Goal: Information Seeking & Learning: Learn about a topic

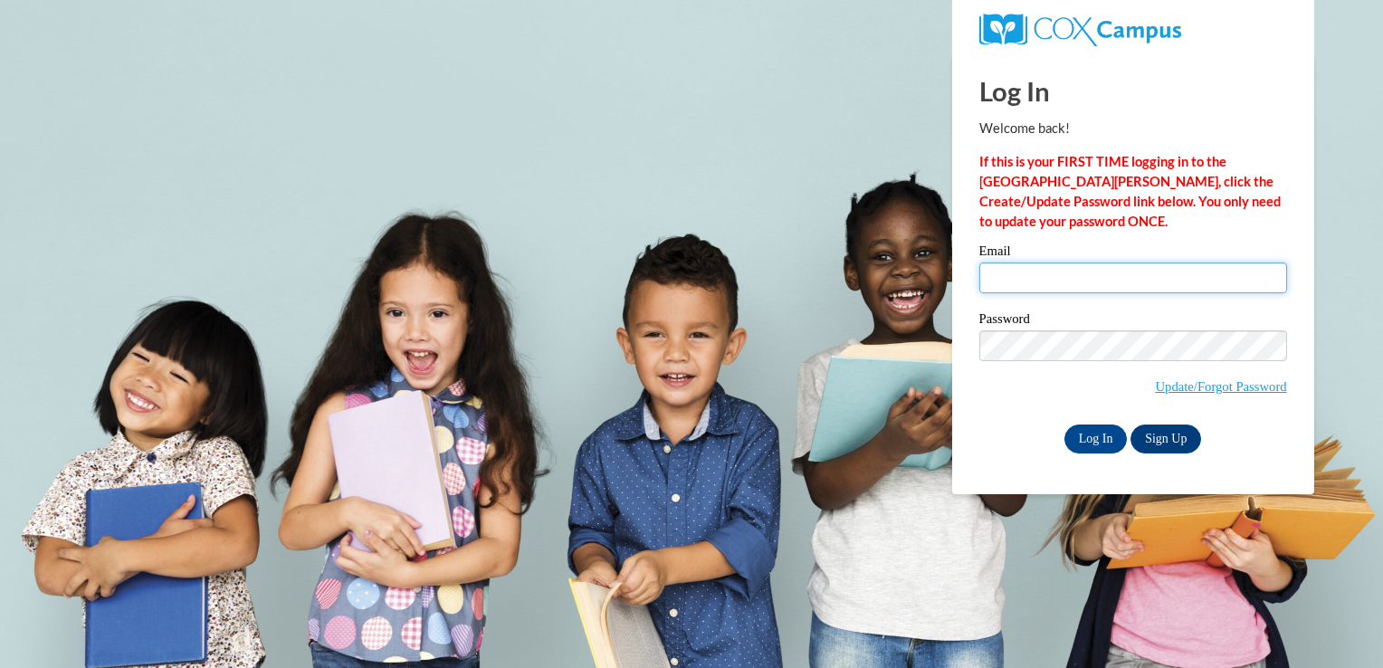
click at [1079, 280] on input "Email" at bounding box center [1133, 277] width 308 height 31
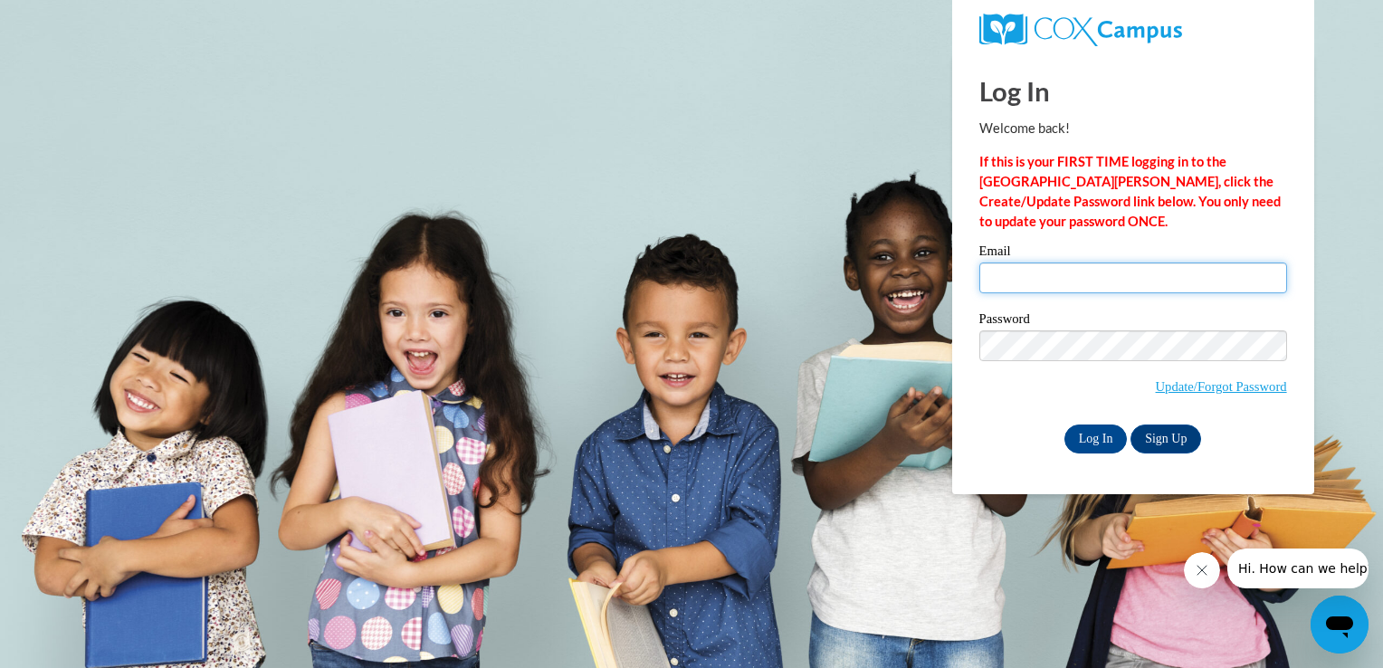
type input "A02265485@alabama.edu"
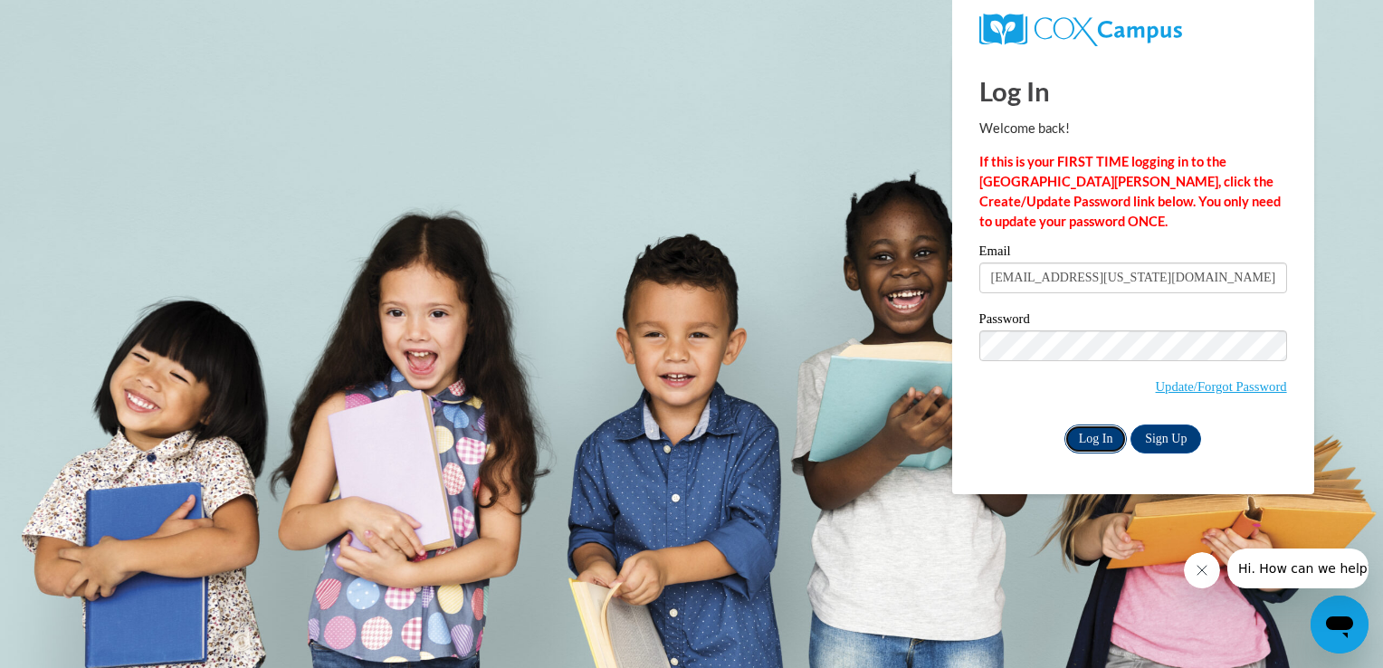
click at [1100, 446] on input "Log In" at bounding box center [1095, 438] width 63 height 29
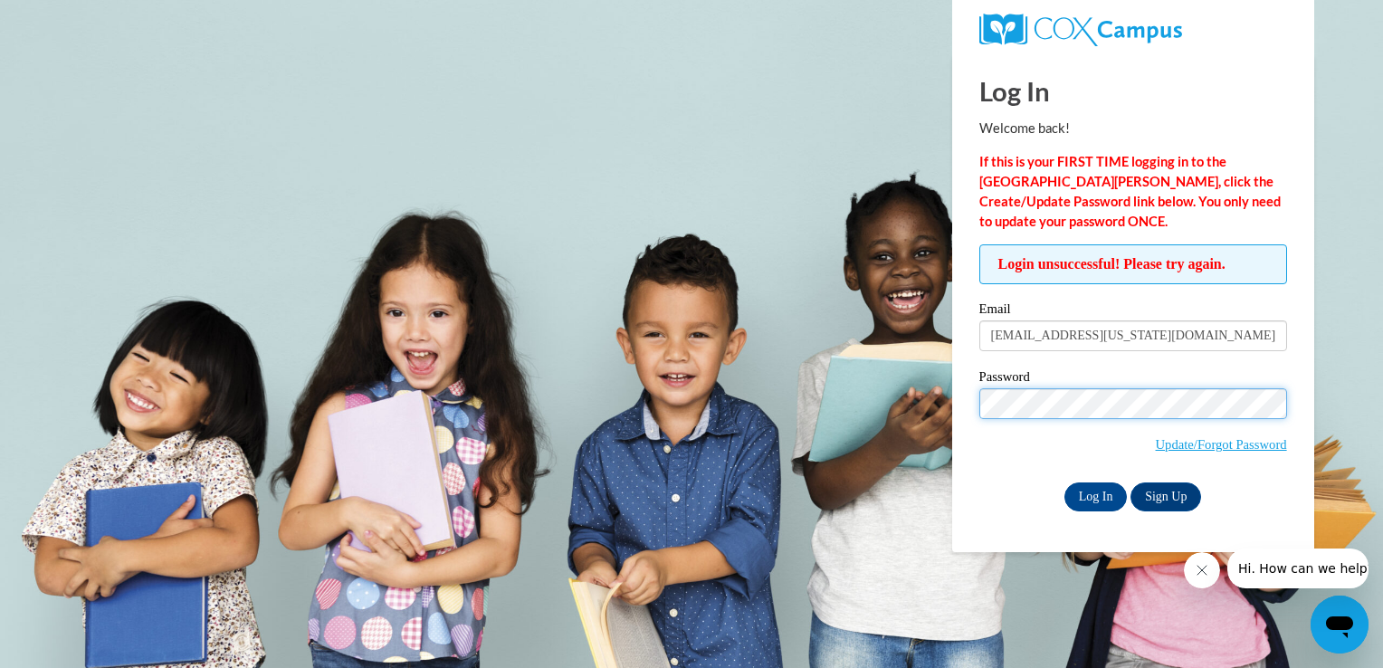
click at [1064, 482] on input "Log In" at bounding box center [1095, 496] width 63 height 29
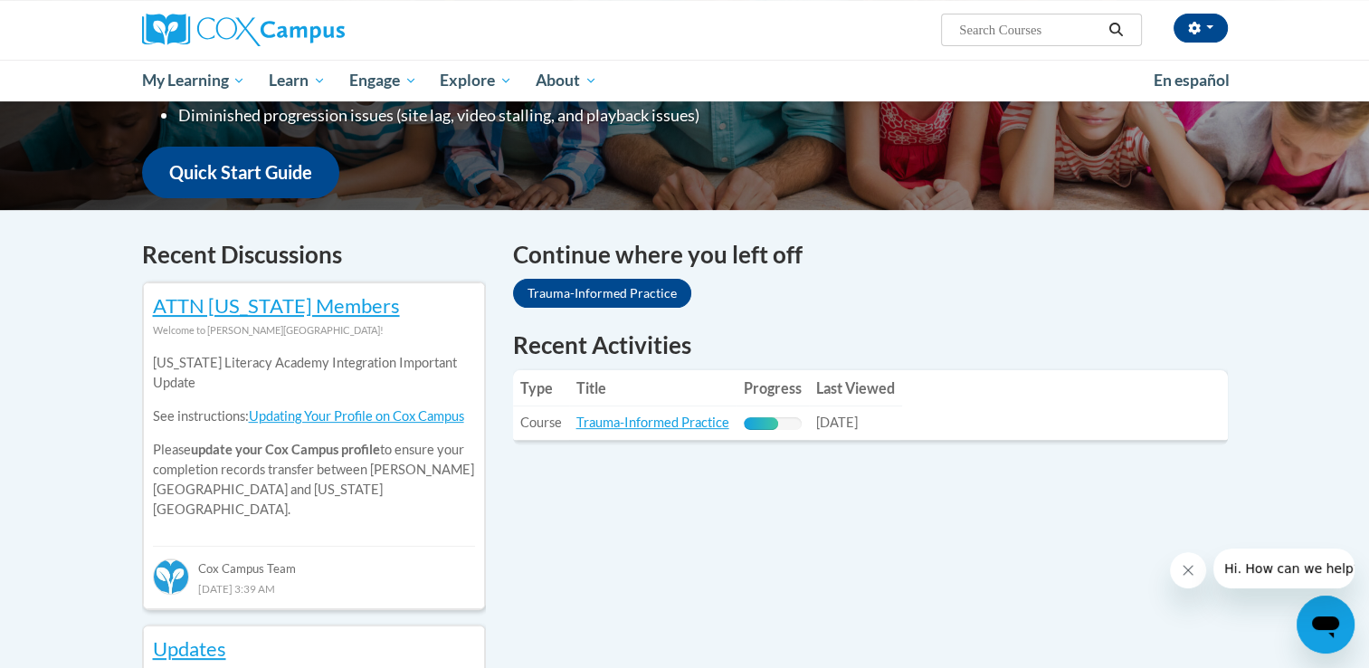
scroll to position [434, 0]
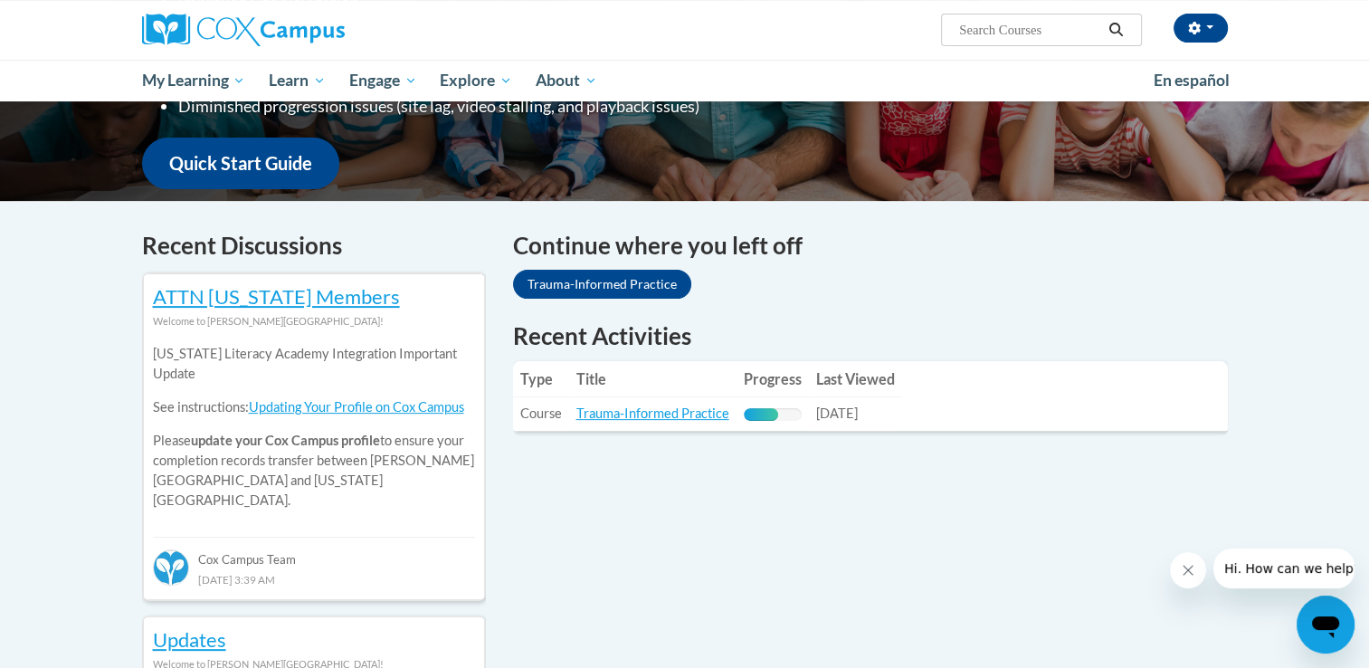
click at [1123, 396] on table "Type Title Progress Last Viewed Type: Course Title: Trauma-Informed Practice Pr…" at bounding box center [870, 396] width 715 height 70
click at [691, 415] on link "Trauma-Informed Practice" at bounding box center [652, 412] width 153 height 15
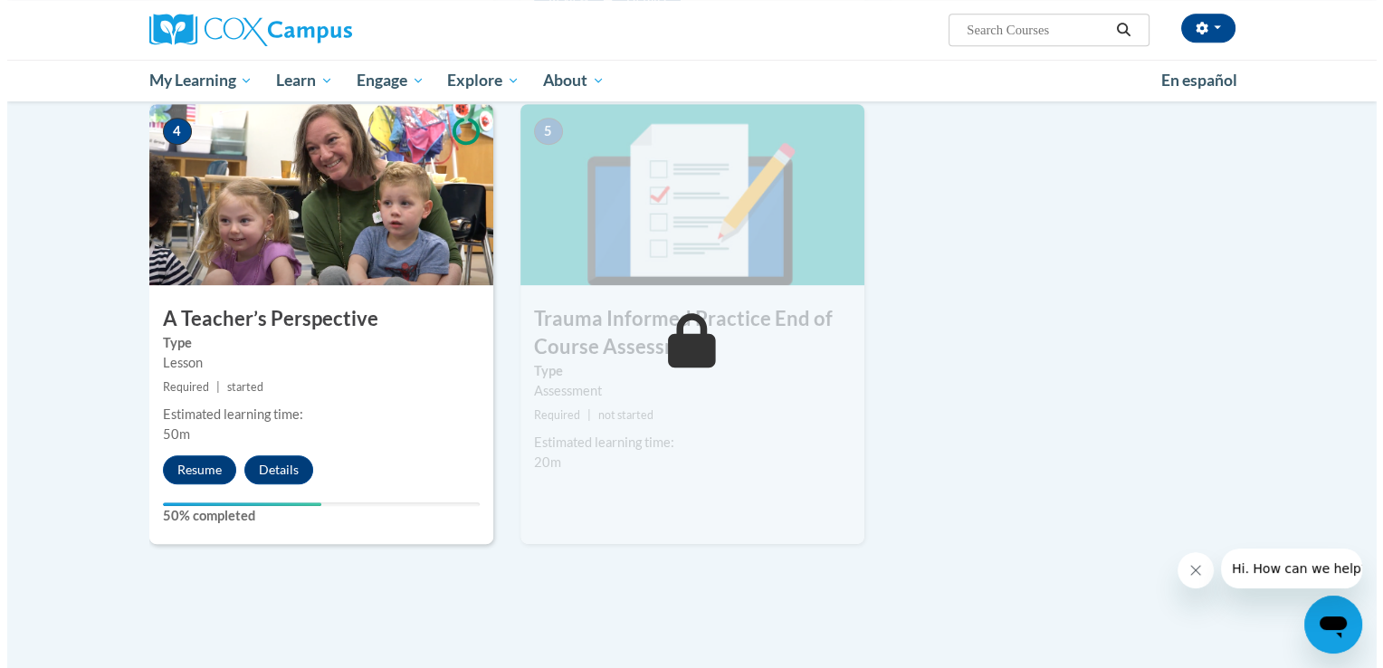
scroll to position [900, 0]
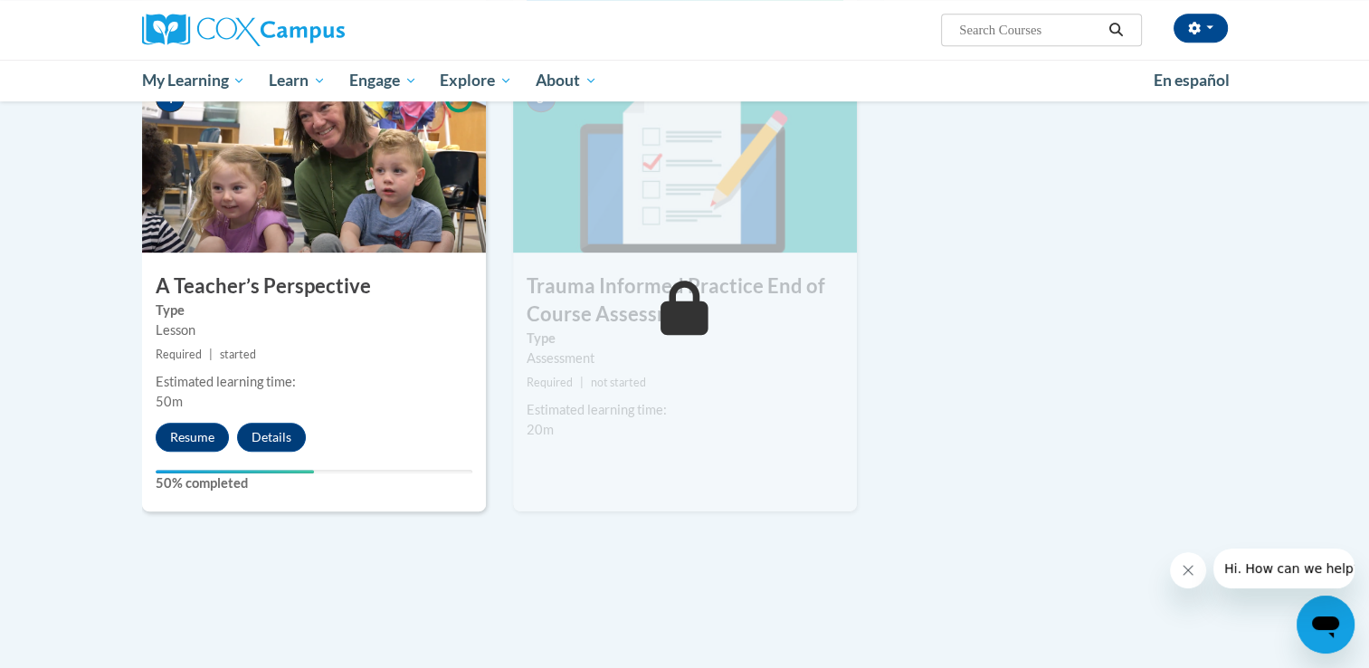
click at [185, 421] on div "4 A Teacher’s Perspective Type Lesson Required | started Estimated learning tim…" at bounding box center [314, 291] width 344 height 440
click at [182, 430] on button "Resume" at bounding box center [192, 437] width 73 height 29
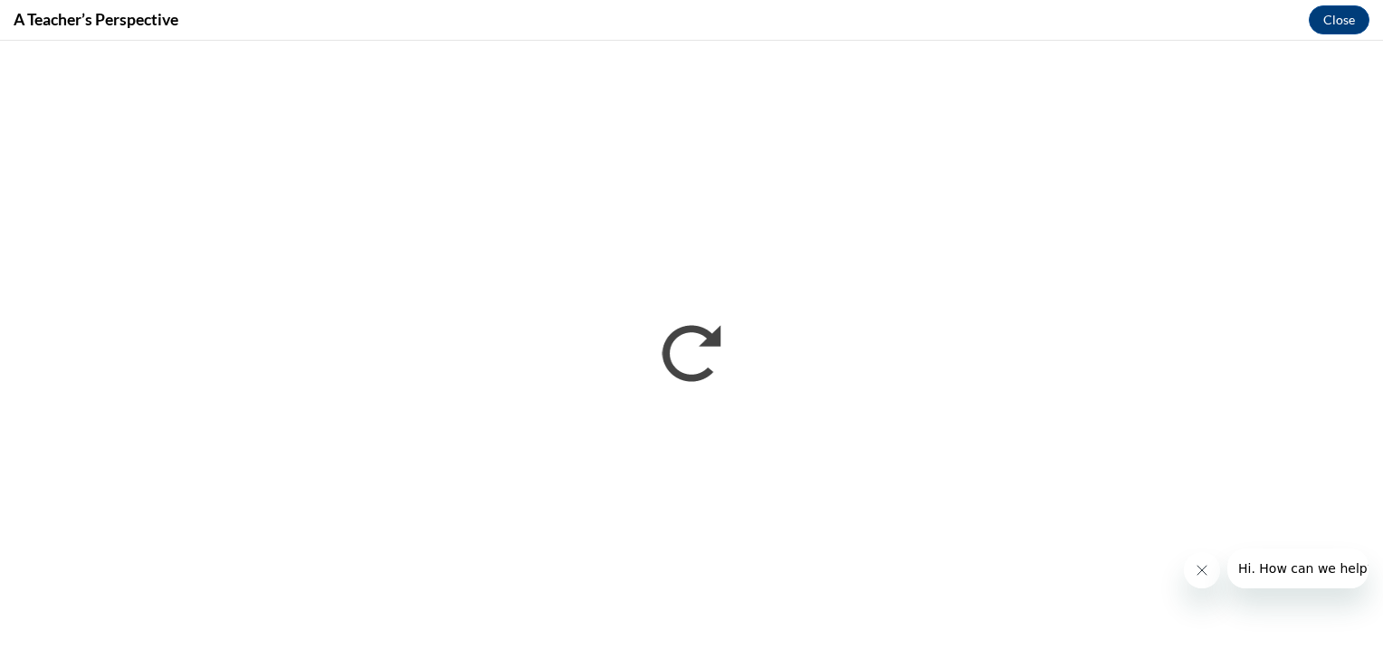
scroll to position [0, 0]
click at [1348, 555] on button "Hi. How can we help?" at bounding box center [1304, 568] width 157 height 40
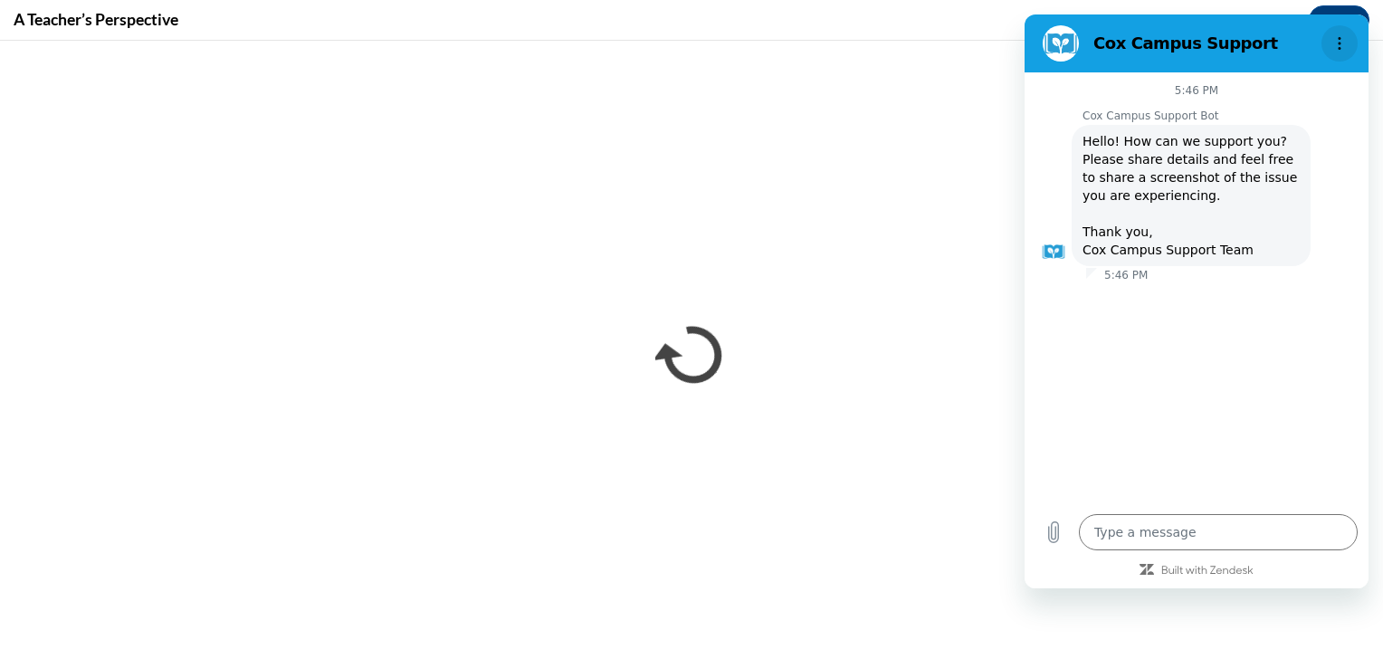
click at [1343, 53] on button "Options menu" at bounding box center [1339, 43] width 36 height 36
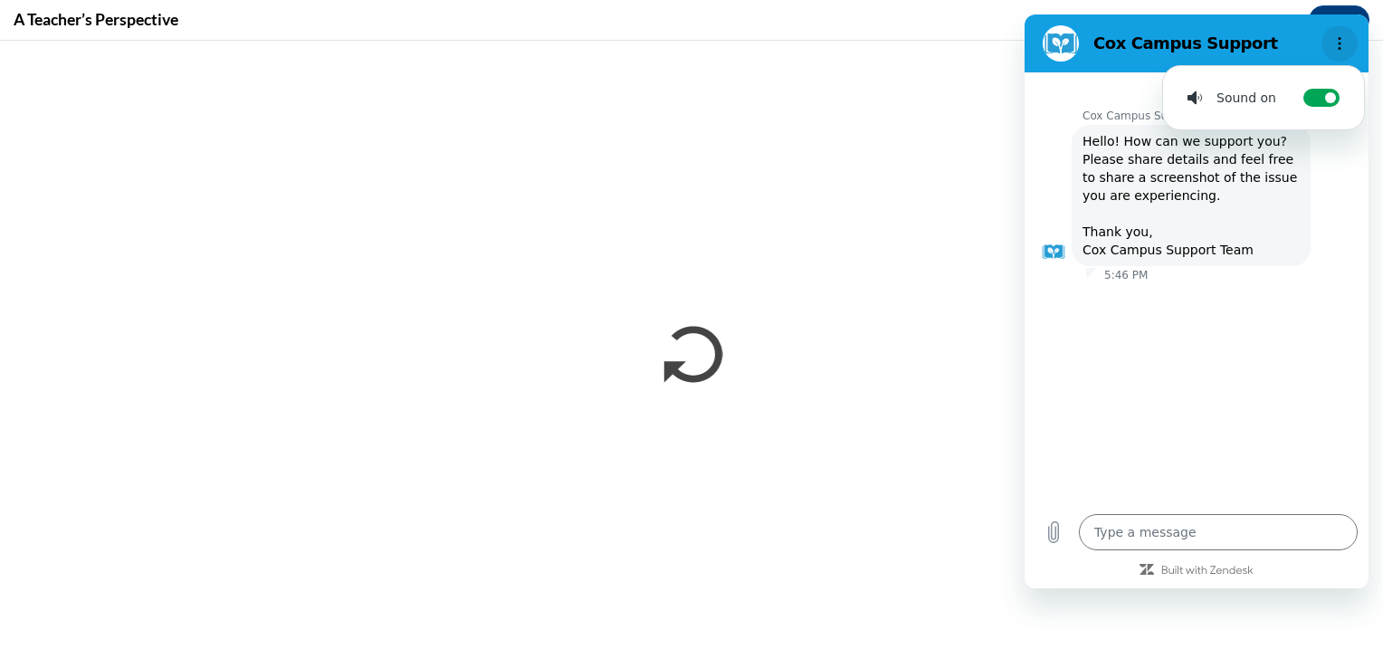
click at [1343, 53] on button "Options menu" at bounding box center [1339, 43] width 36 height 36
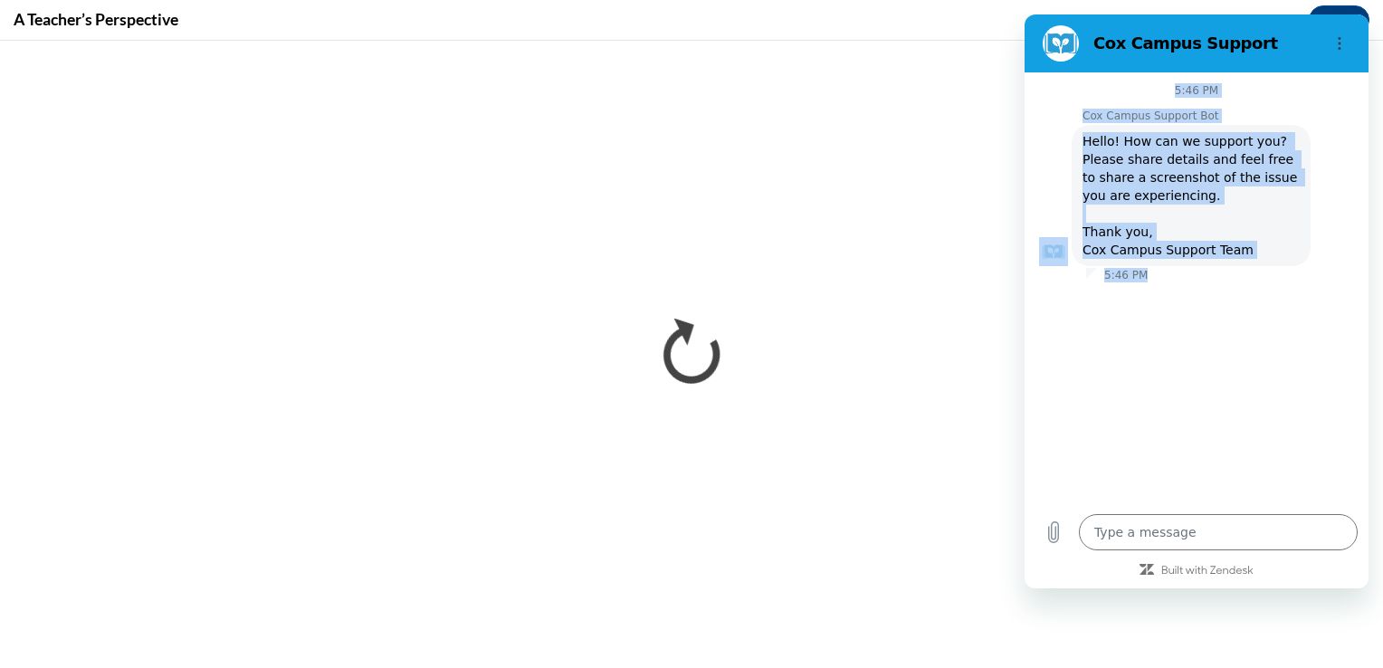
drag, startPoint x: 1318, startPoint y: 34, endPoint x: 1282, endPoint y: 281, distance: 249.5
click at [1282, 281] on div "Cox Campus Support 5:46 PM Cox Campus Support Bot Cox Campus Support Bot says: …" at bounding box center [1196, 301] width 344 height 574
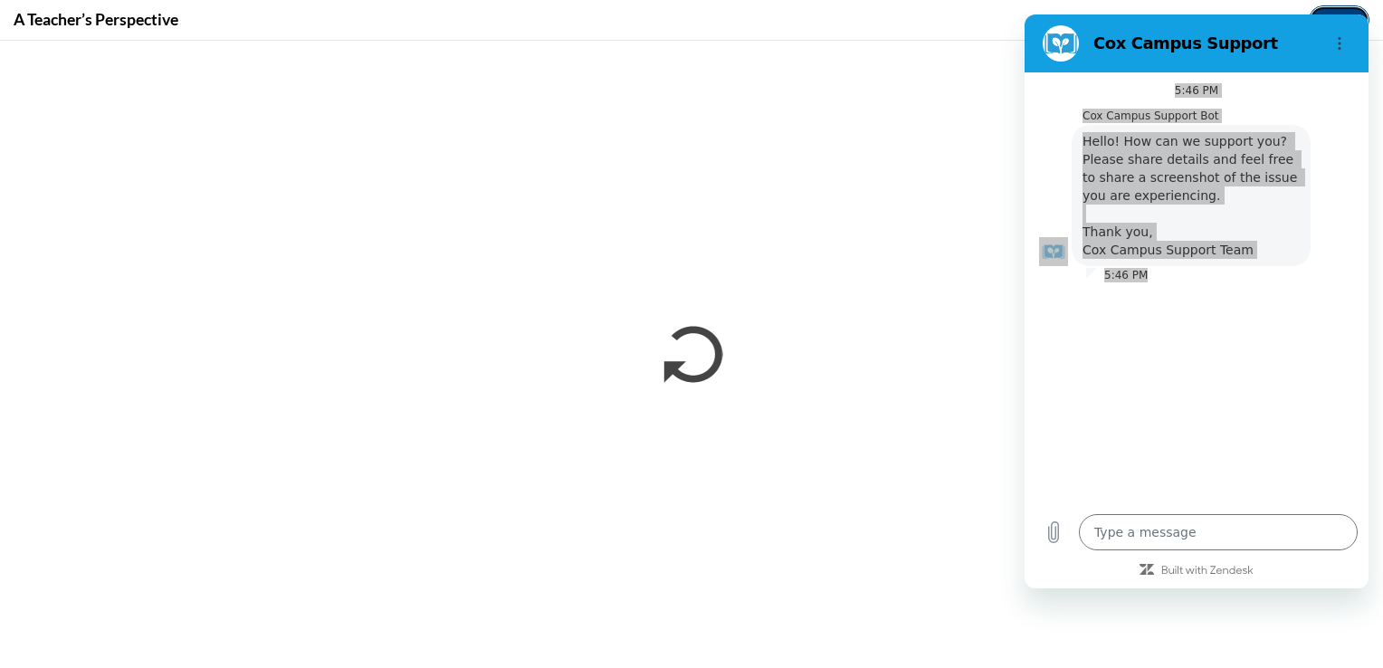
drag, startPoint x: 258, startPoint y: 267, endPoint x: 1351, endPoint y: 13, distance: 1122.3
click at [1351, 13] on button "Close" at bounding box center [1338, 19] width 61 height 29
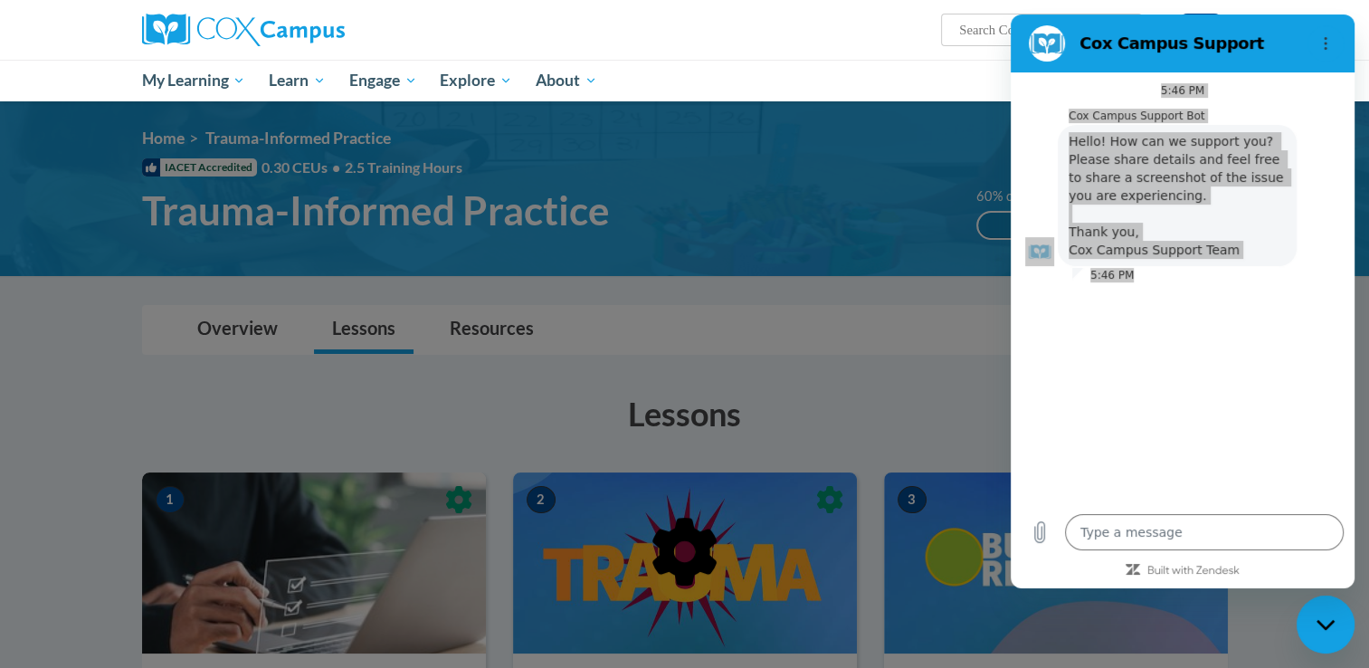
click at [1325, 628] on icon "Close messaging window" at bounding box center [1325, 624] width 18 height 10
type textarea "x"
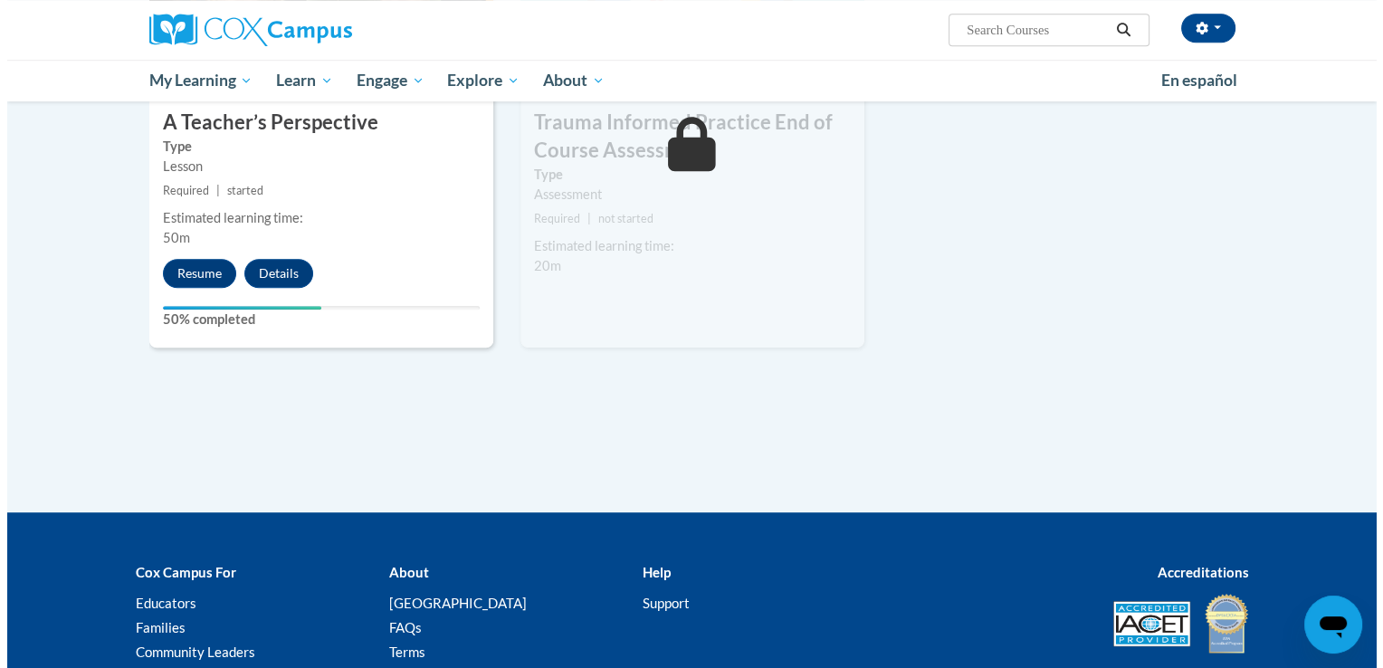
scroll to position [1060, 0]
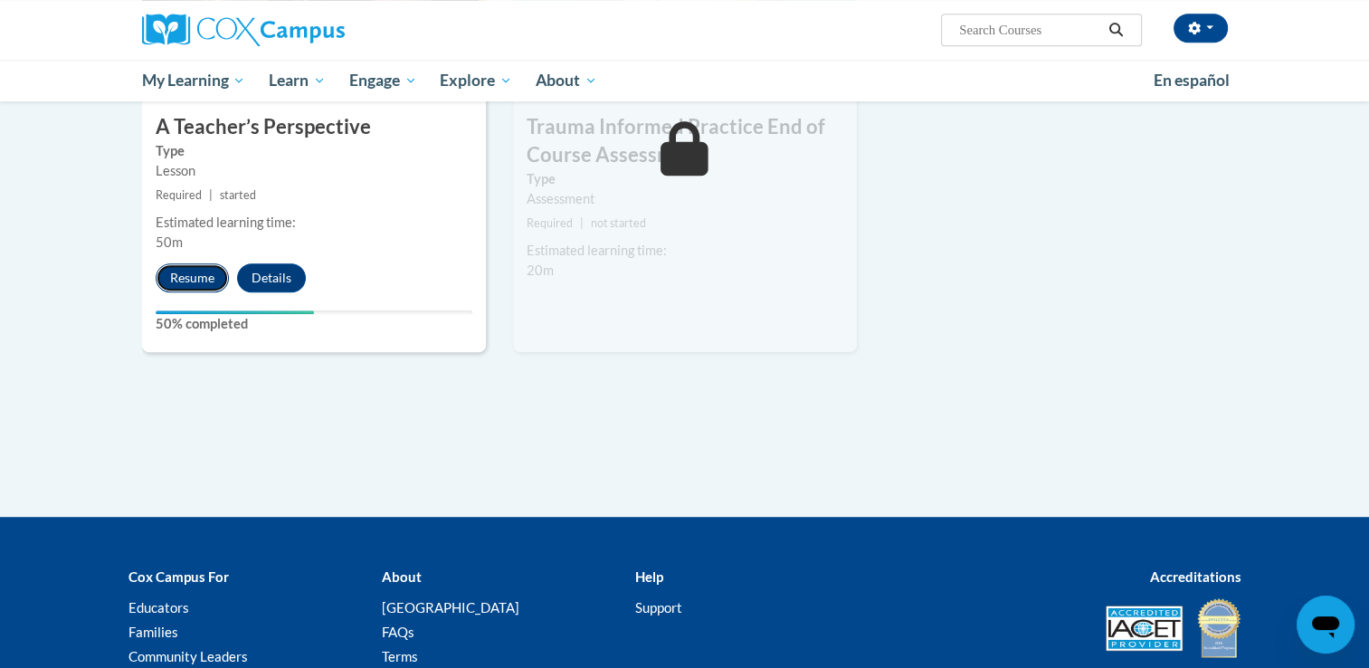
click at [185, 277] on button "Resume" at bounding box center [192, 277] width 73 height 29
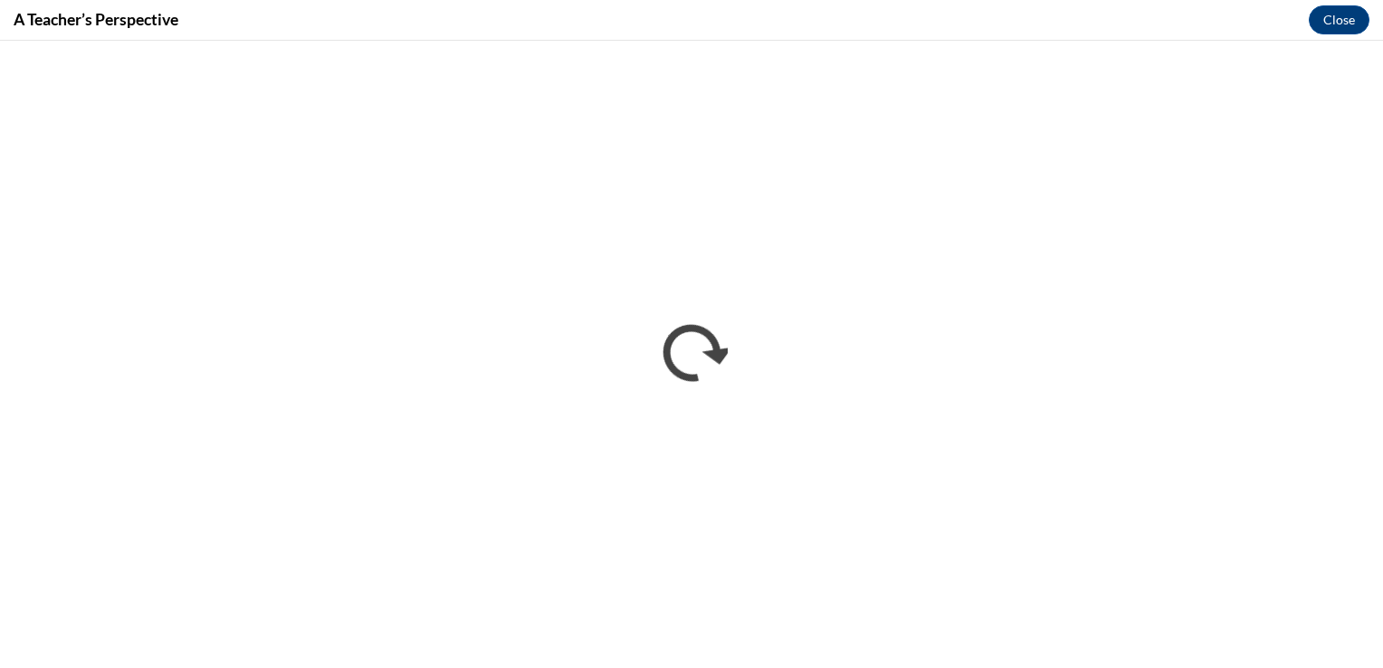
scroll to position [0, 0]
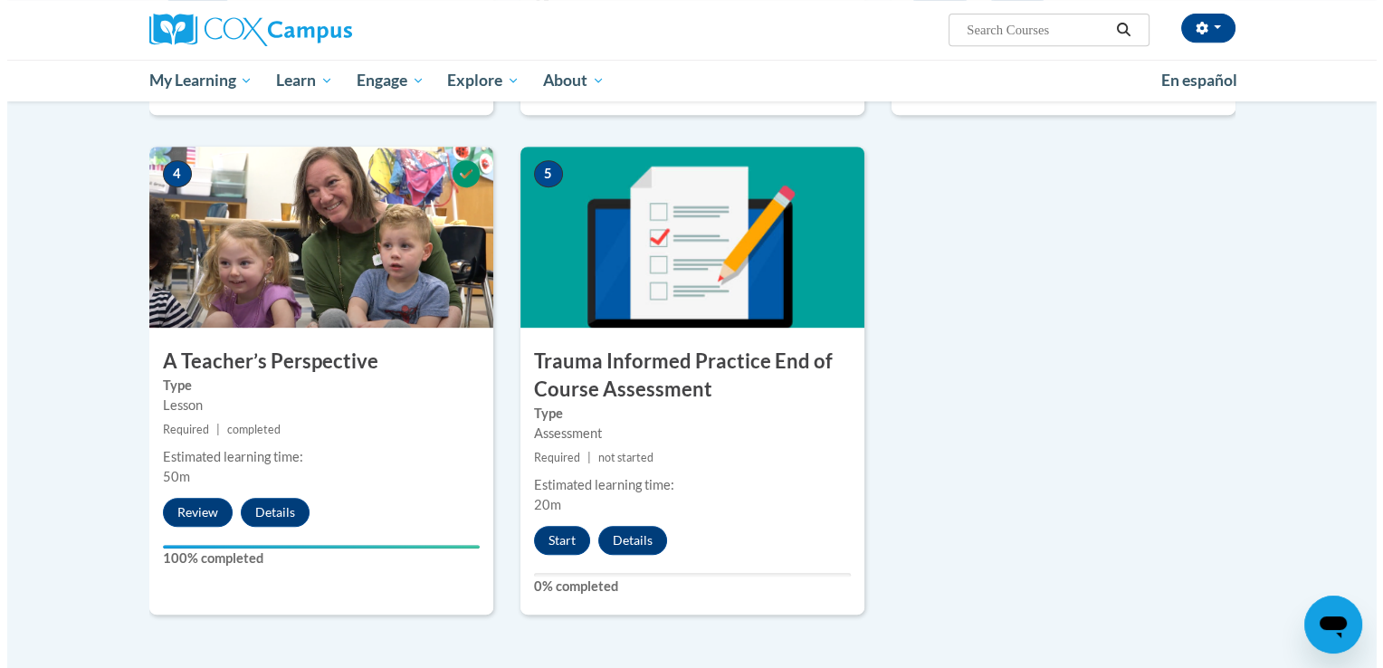
scroll to position [890, 0]
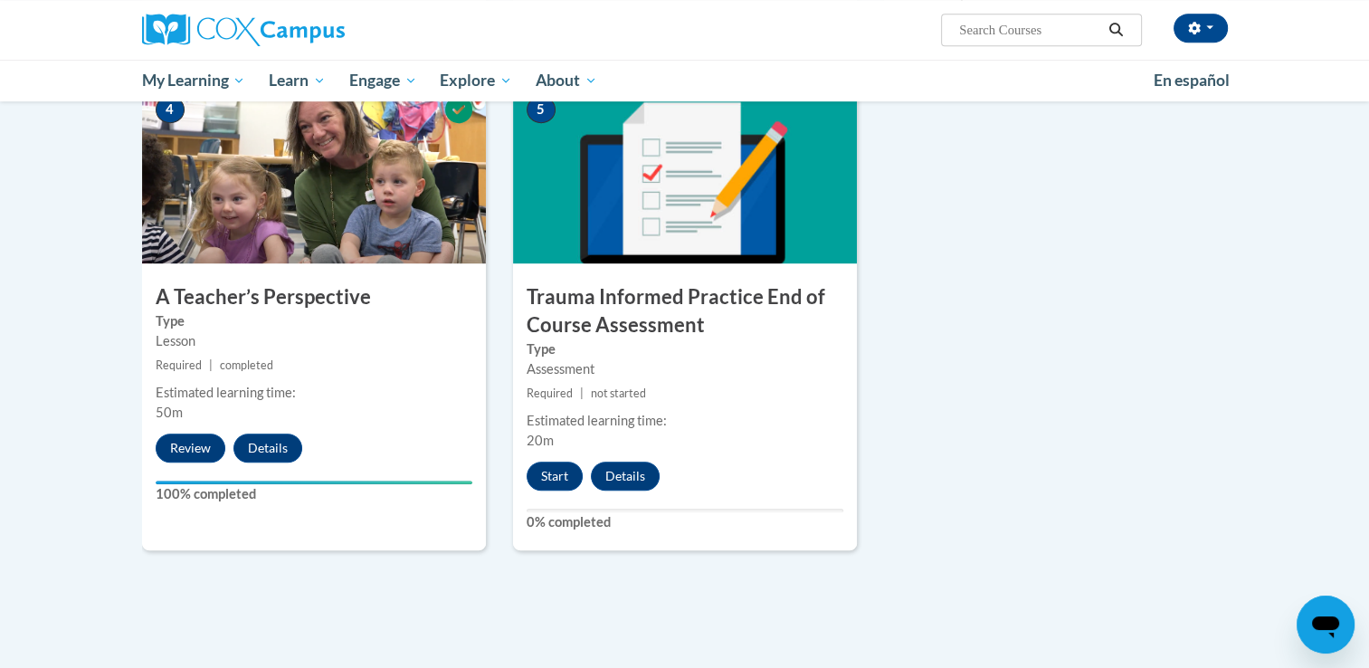
click at [733, 427] on div "Estimated learning time:" at bounding box center [685, 421] width 317 height 20
click at [555, 476] on button "Start" at bounding box center [555, 475] width 56 height 29
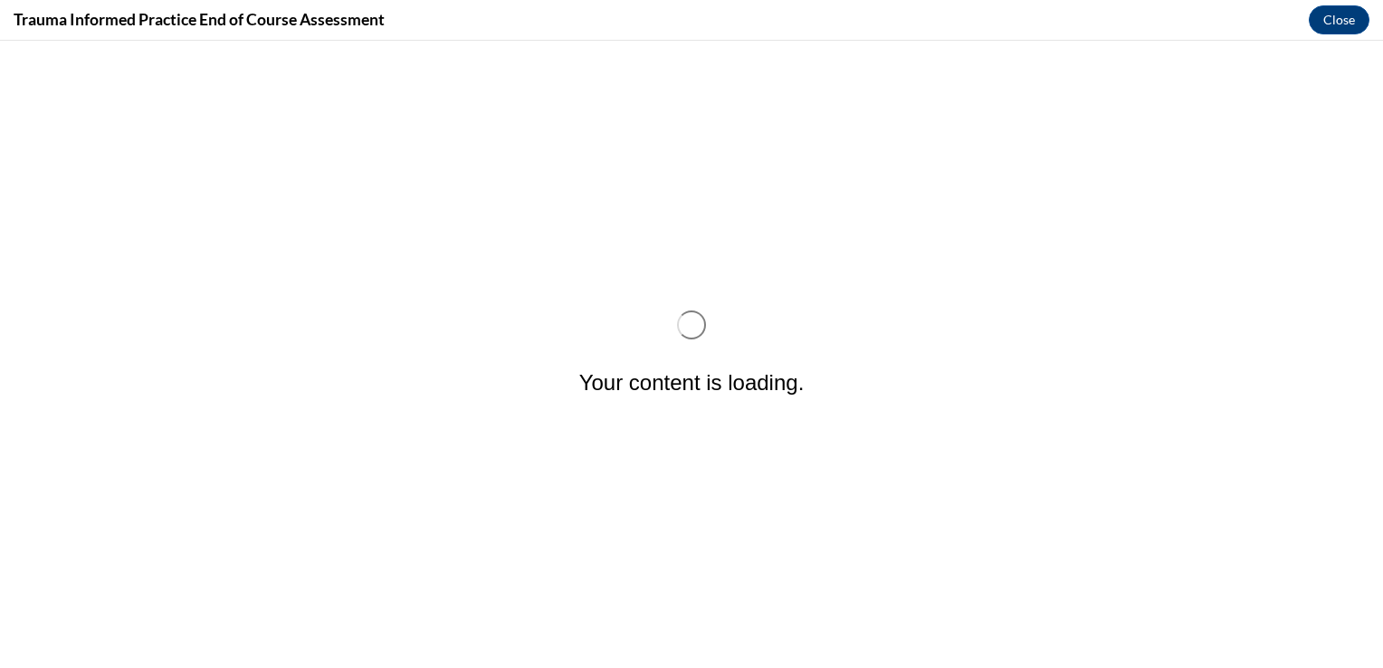
scroll to position [0, 0]
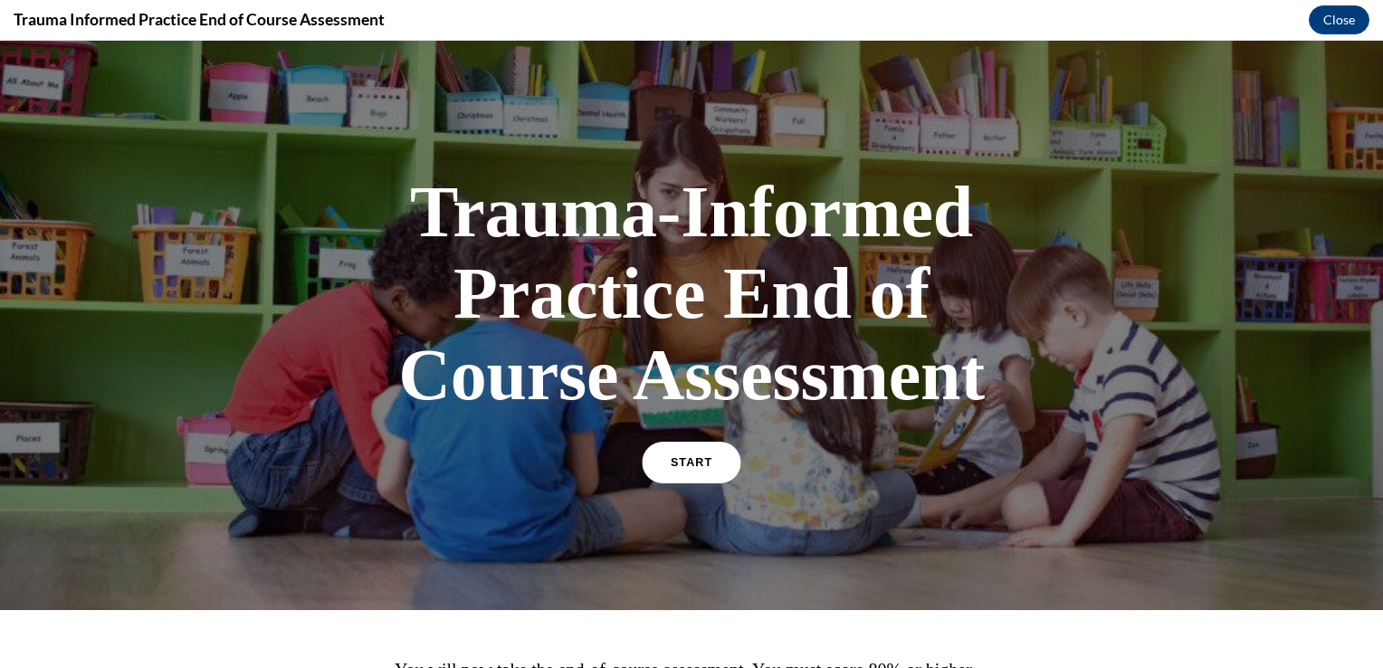
click at [653, 480] on link "START" at bounding box center [691, 463] width 99 height 42
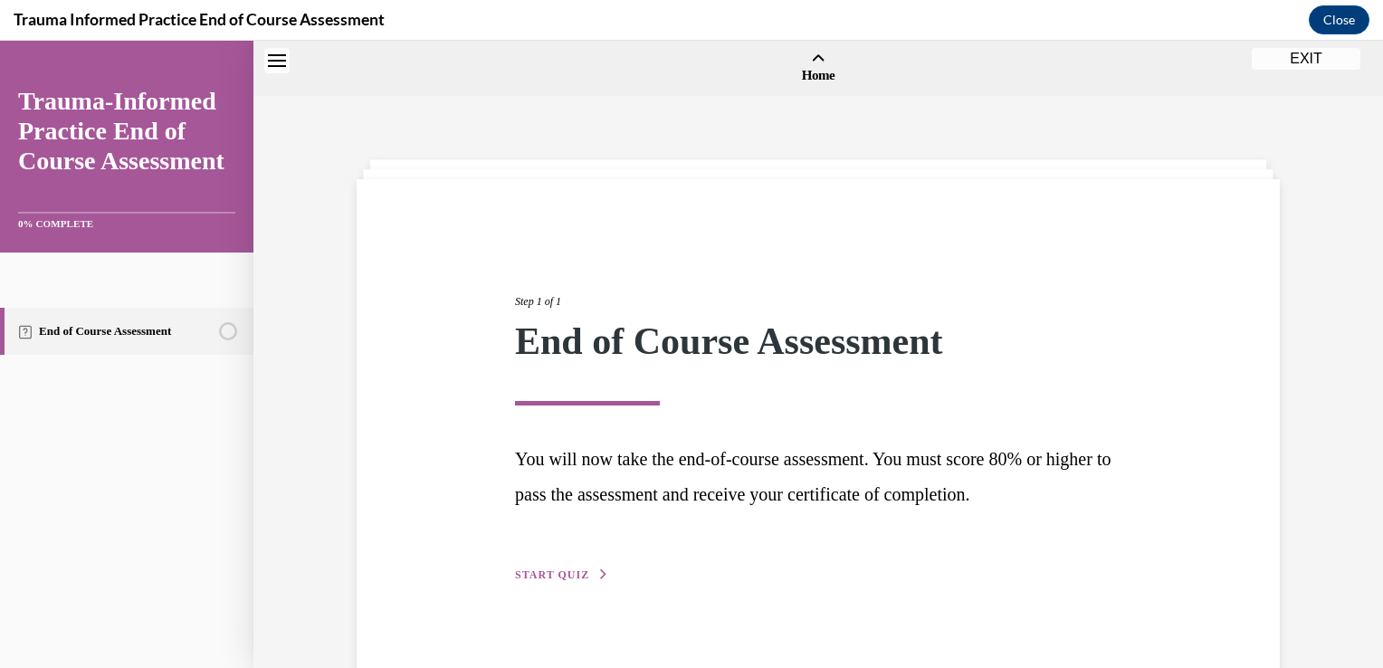
scroll to position [56, 0]
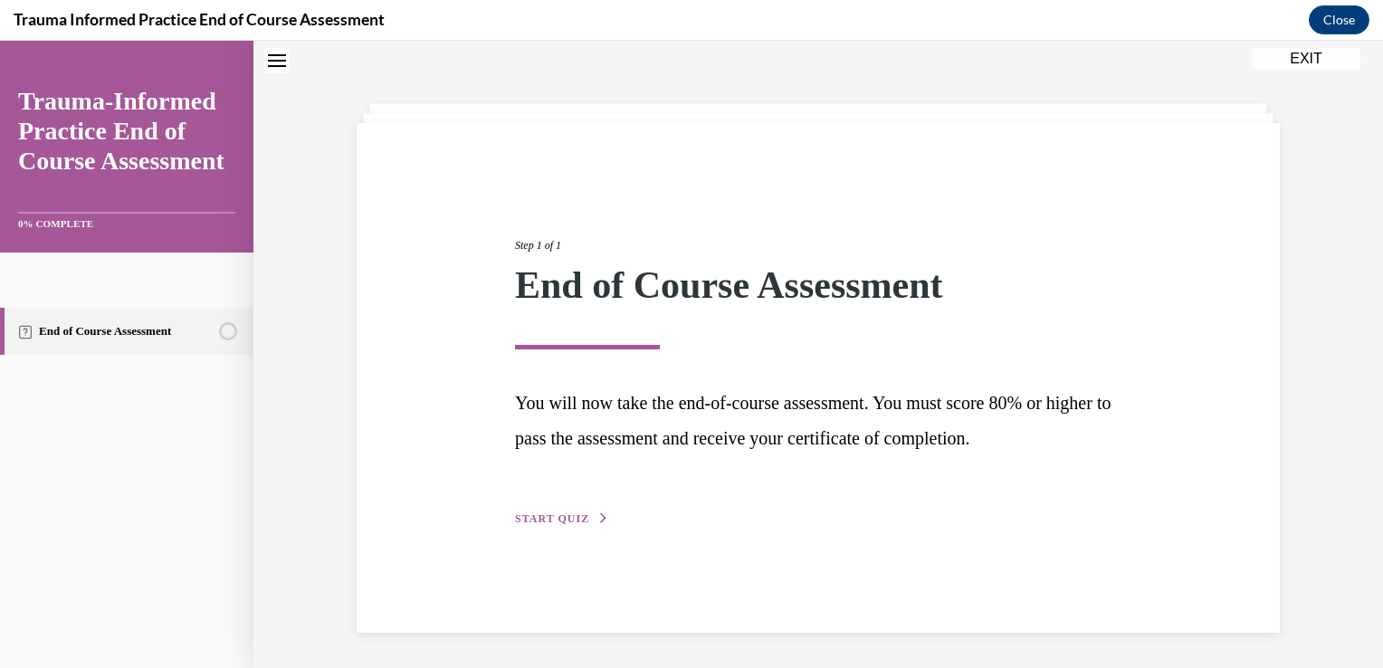
click at [565, 519] on span "START QUIZ" at bounding box center [552, 518] width 74 height 13
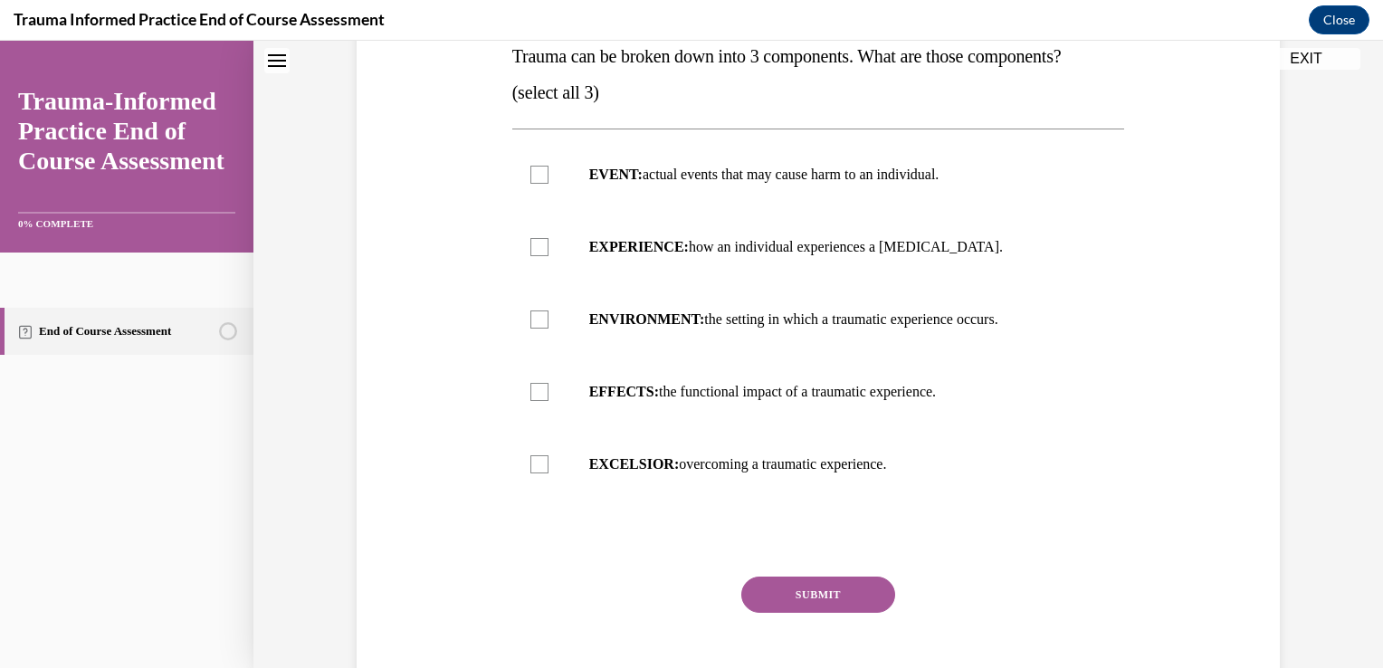
scroll to position [309, 0]
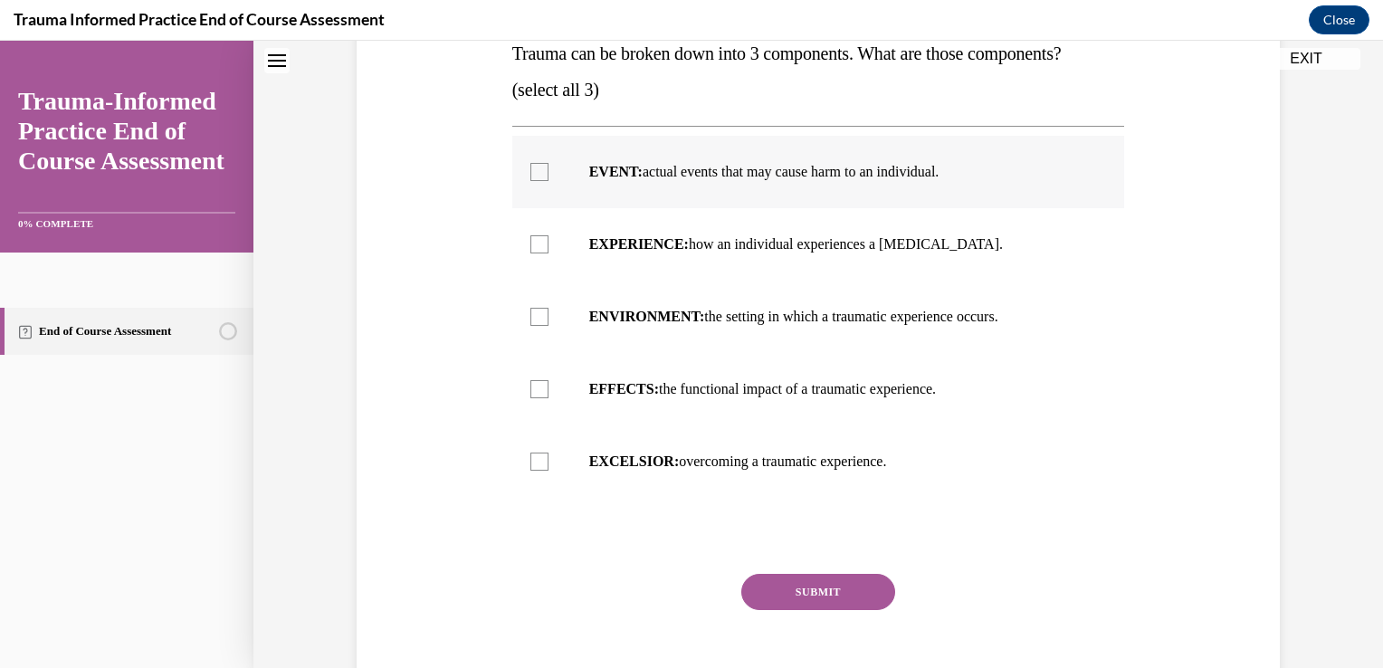
click at [899, 205] on label "EVENT: actual events that may cause harm to an individual." at bounding box center [818, 172] width 613 height 72
click at [548, 181] on input "EVENT: actual events that may cause harm to an individual." at bounding box center [539, 172] width 18 height 18
checkbox input "true"
click at [878, 331] on label "ENVIRONMENT: the setting in which a traumatic experience occurs." at bounding box center [818, 317] width 613 height 72
click at [548, 326] on input "ENVIRONMENT: the setting in which a traumatic experience occurs." at bounding box center [539, 317] width 18 height 18
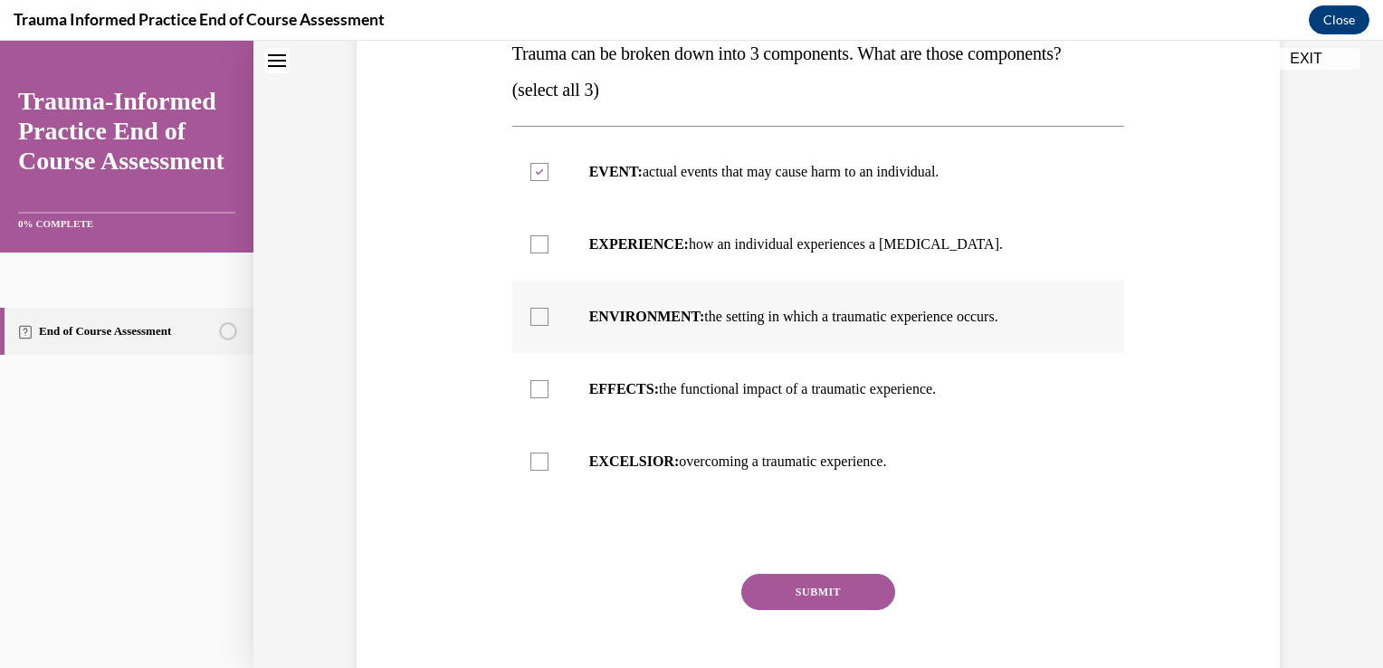
checkbox input "true"
click at [844, 395] on p "EFFECTS: the functional impact of a traumatic experience." at bounding box center [834, 389] width 490 height 18
click at [548, 395] on input "EFFECTS: the functional impact of a traumatic experience." at bounding box center [539, 389] width 18 height 18
checkbox input "true"
click at [852, 258] on label "EXPERIENCE: how an individual experiences a stressor." at bounding box center [818, 244] width 613 height 72
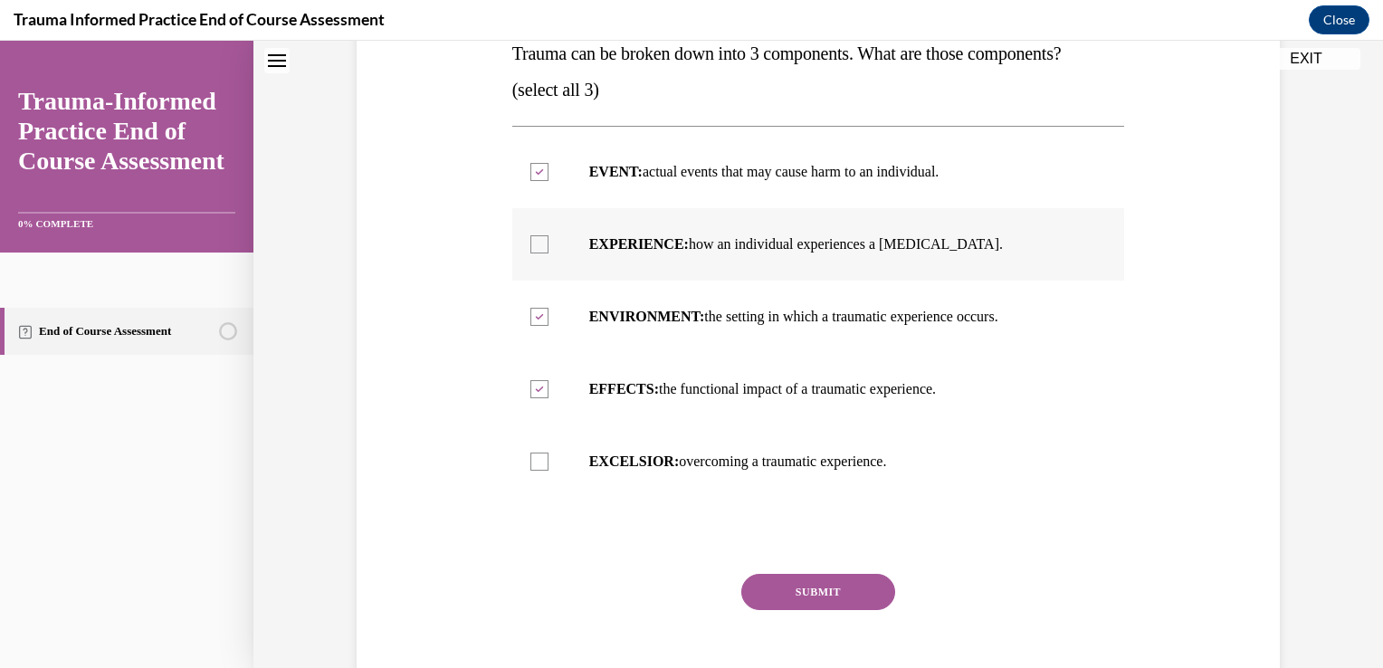
click at [548, 253] on input "EXPERIENCE: how an individual experiences a stressor." at bounding box center [539, 244] width 18 height 18
checkbox input "true"
click at [796, 595] on button "SUBMIT" at bounding box center [818, 592] width 154 height 36
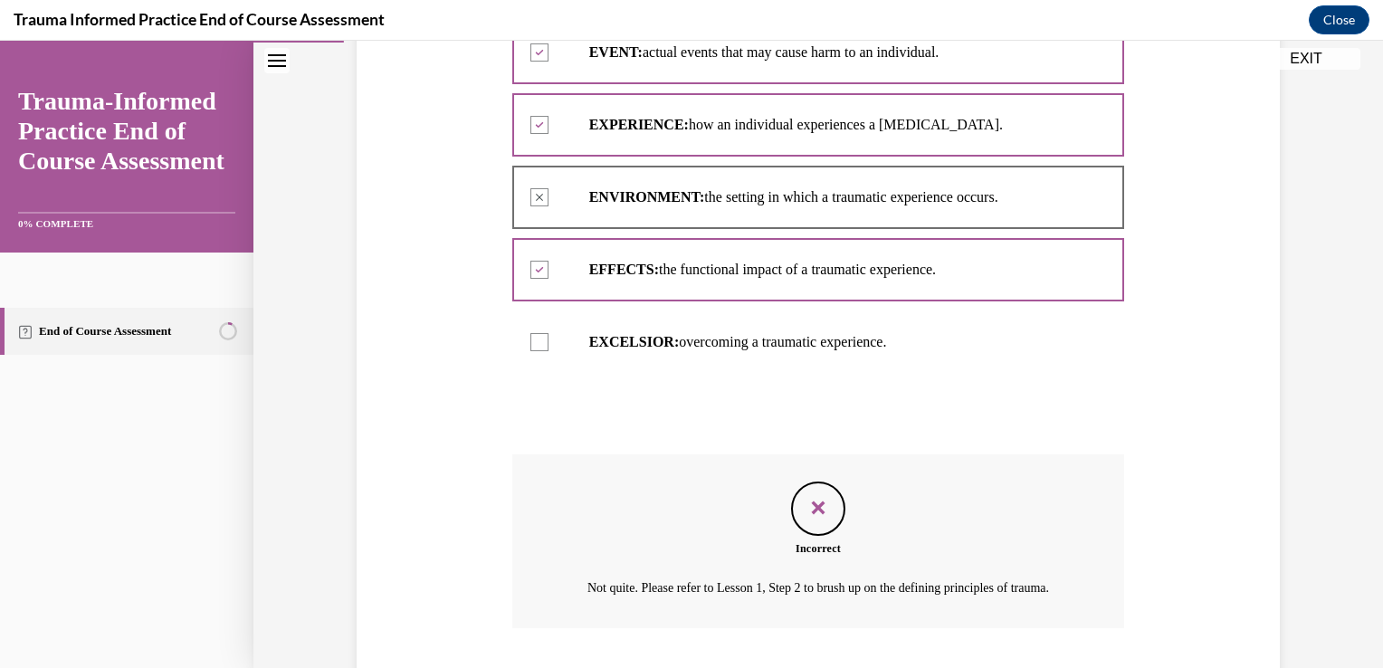
scroll to position [567, 0]
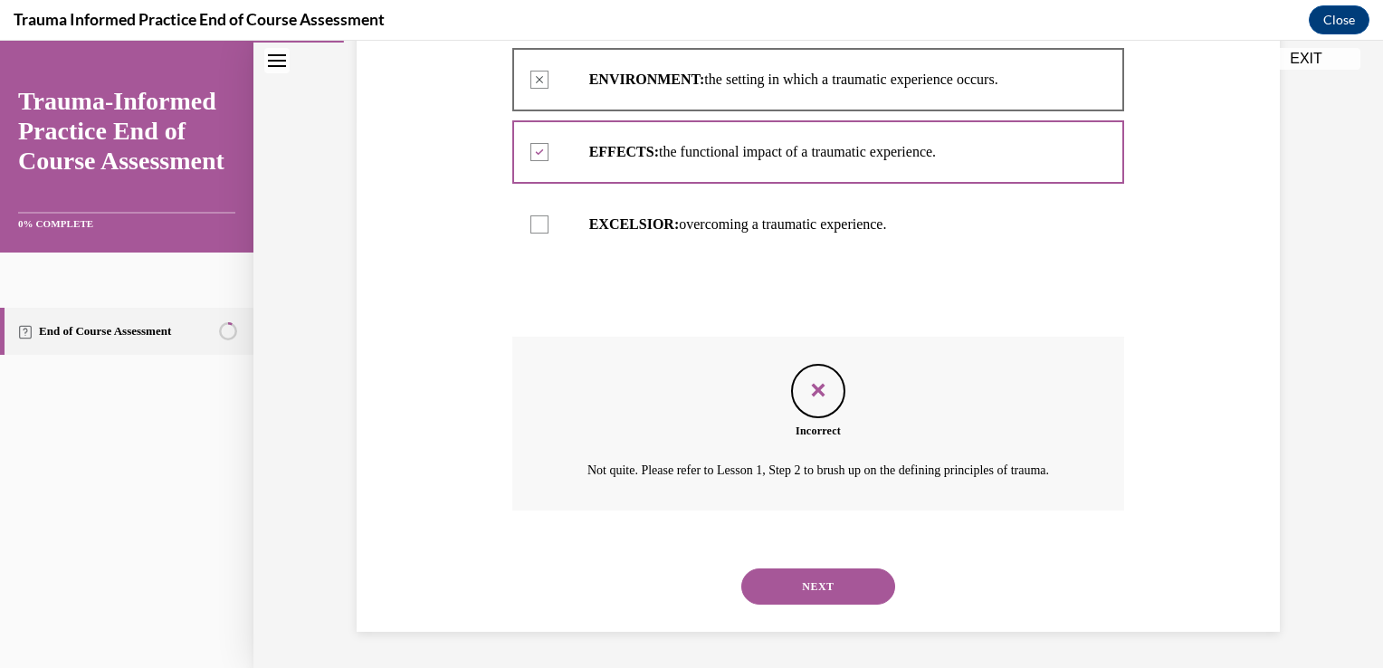
click at [771, 592] on button "NEXT" at bounding box center [818, 586] width 154 height 36
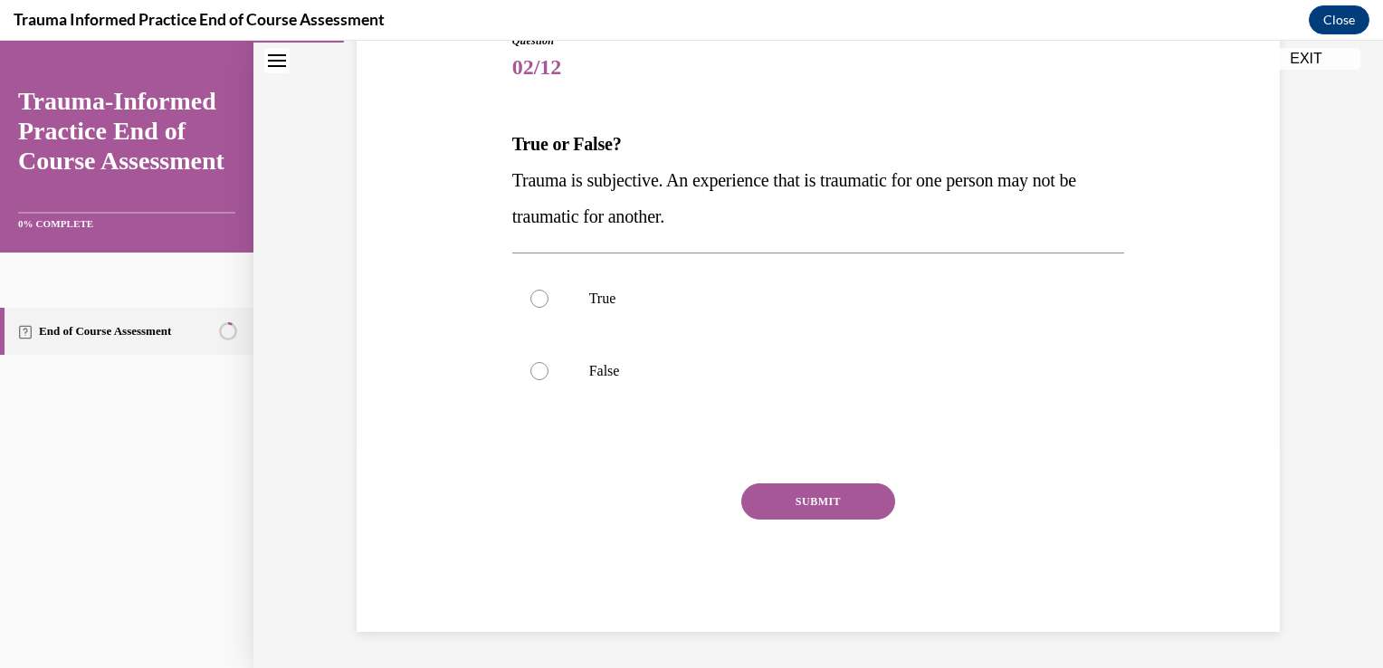
scroll to position [201, 0]
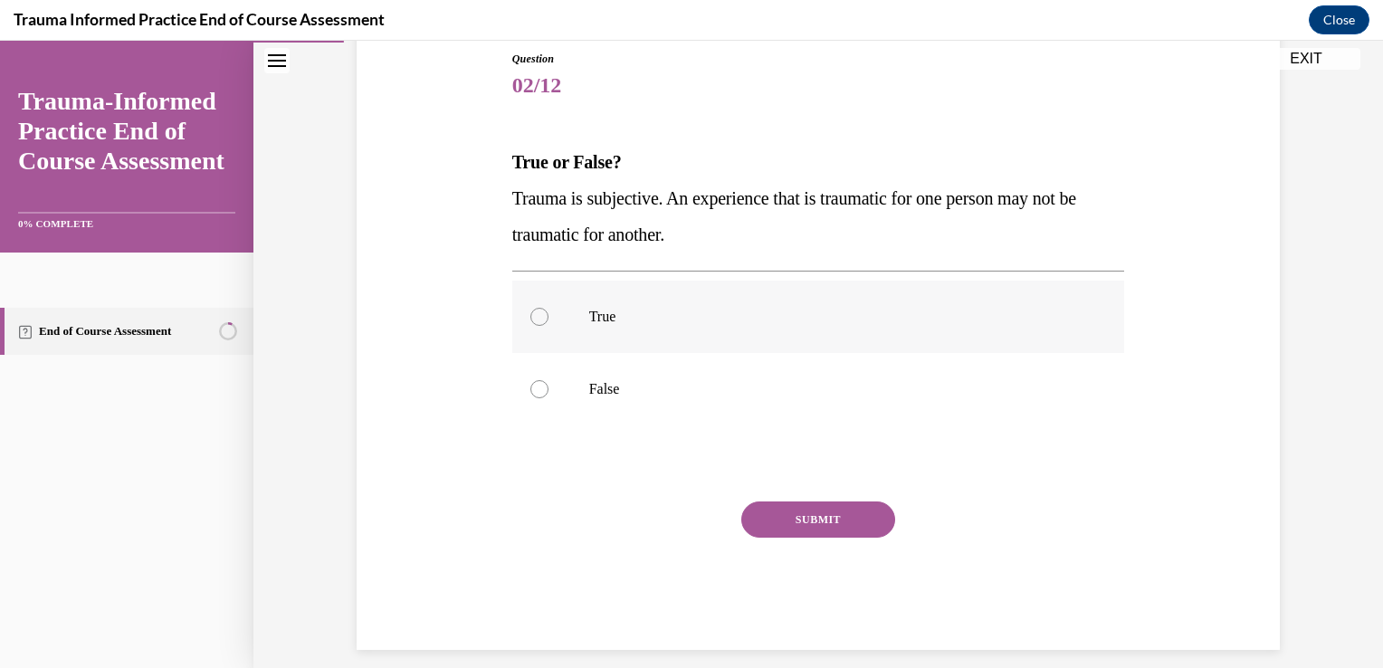
click at [646, 326] on label "True" at bounding box center [818, 317] width 613 height 72
click at [548, 326] on input "True" at bounding box center [539, 317] width 18 height 18
radio input "true"
click at [807, 522] on button "SUBMIT" at bounding box center [818, 519] width 154 height 36
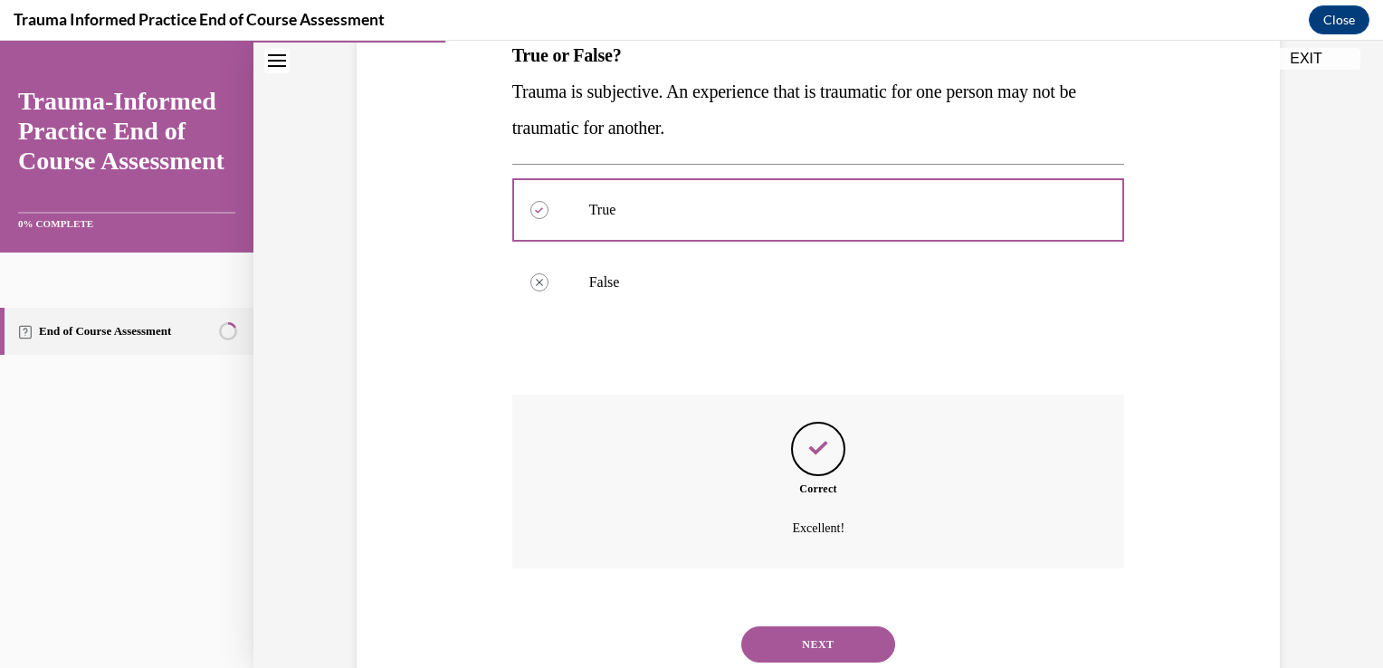
scroll to position [365, 0]
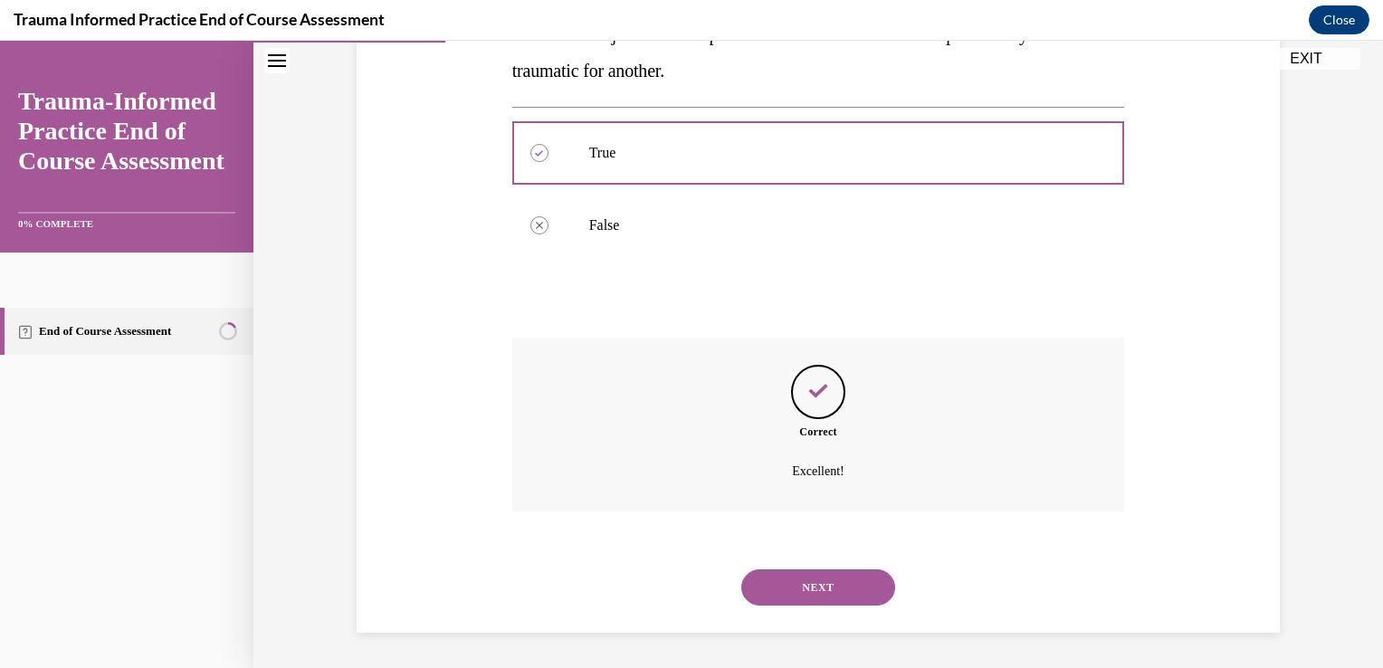
click at [822, 577] on button "NEXT" at bounding box center [818, 587] width 154 height 36
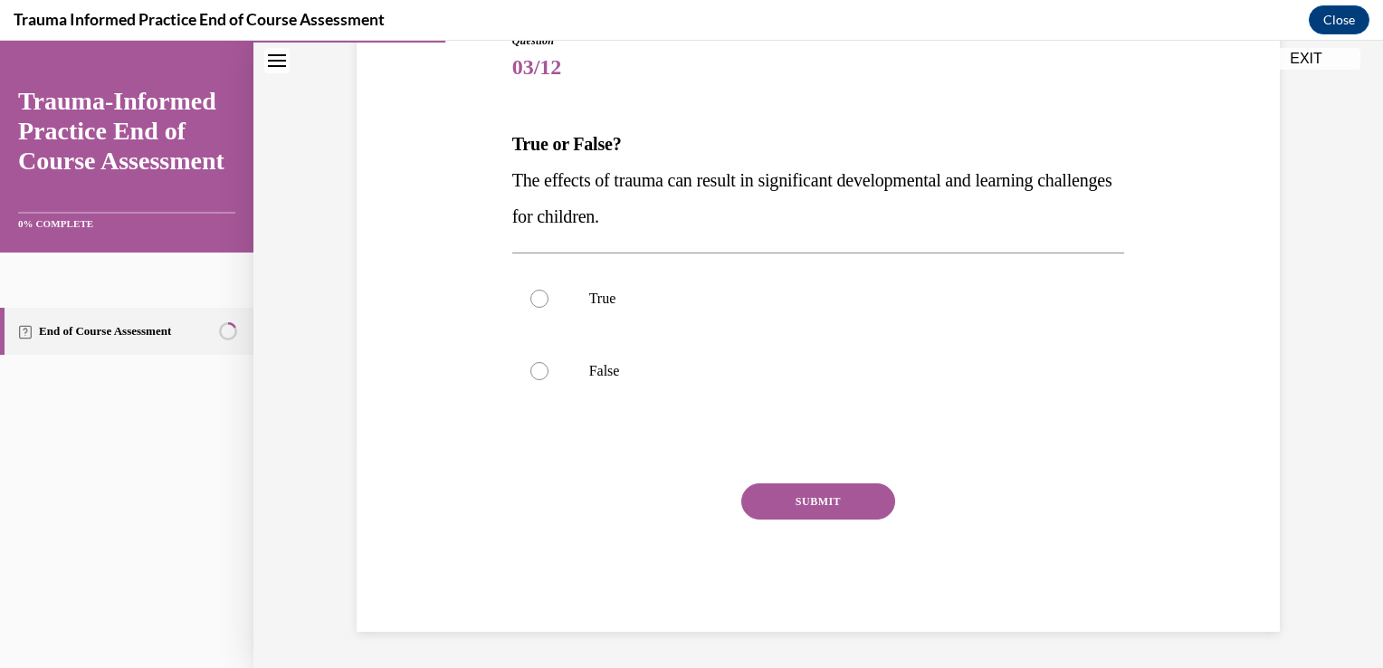
scroll to position [201, 0]
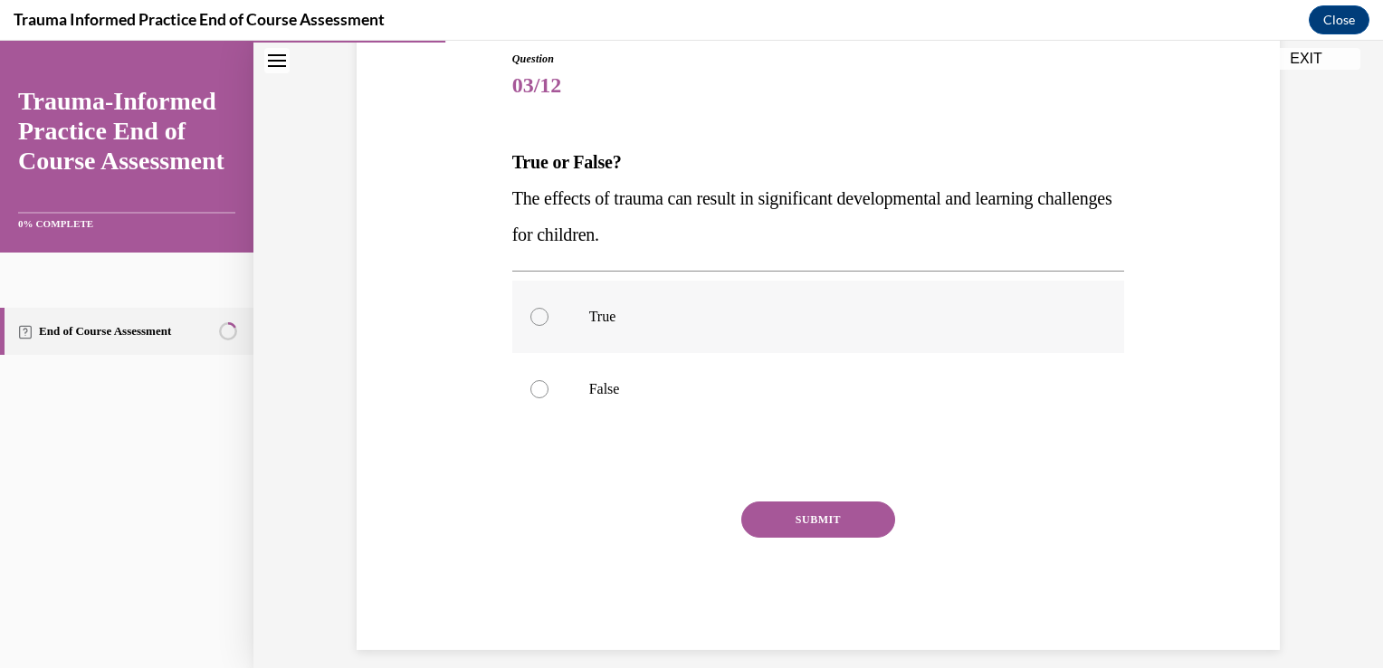
click at [886, 337] on label "True" at bounding box center [818, 317] width 613 height 72
click at [548, 326] on input "True" at bounding box center [539, 317] width 18 height 18
radio input "true"
click at [833, 519] on button "SUBMIT" at bounding box center [818, 519] width 154 height 36
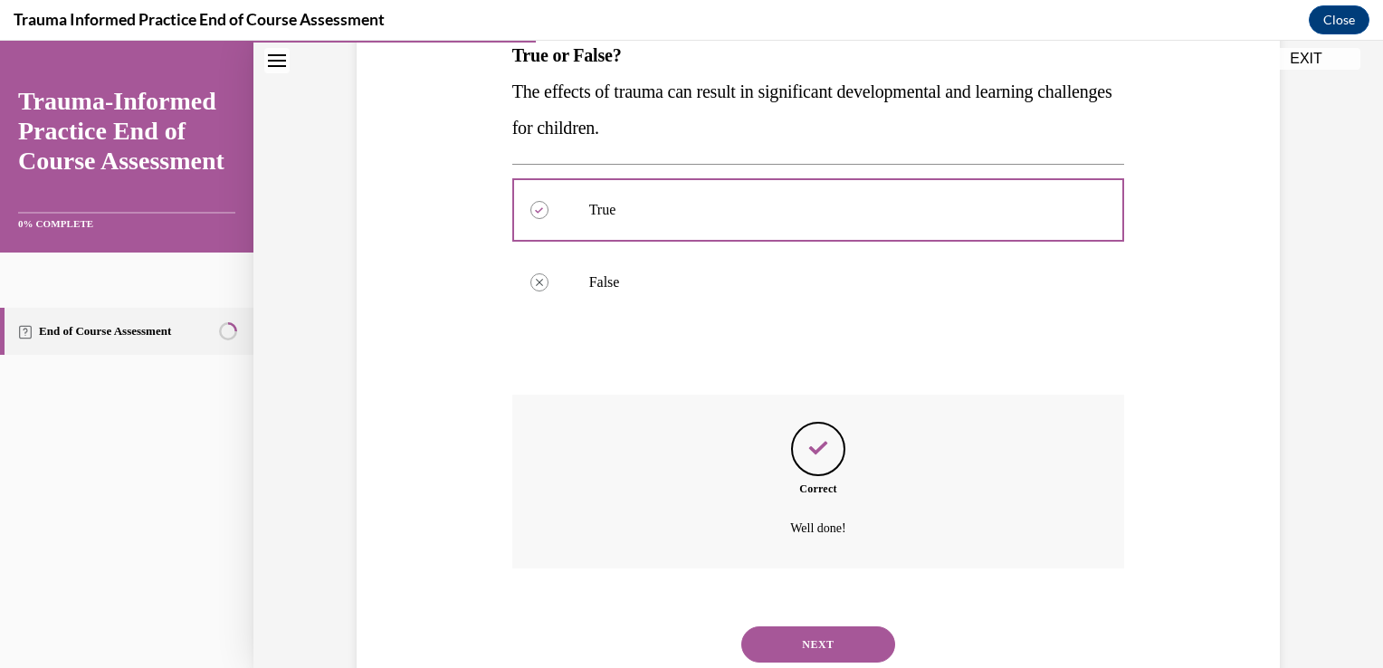
scroll to position [365, 0]
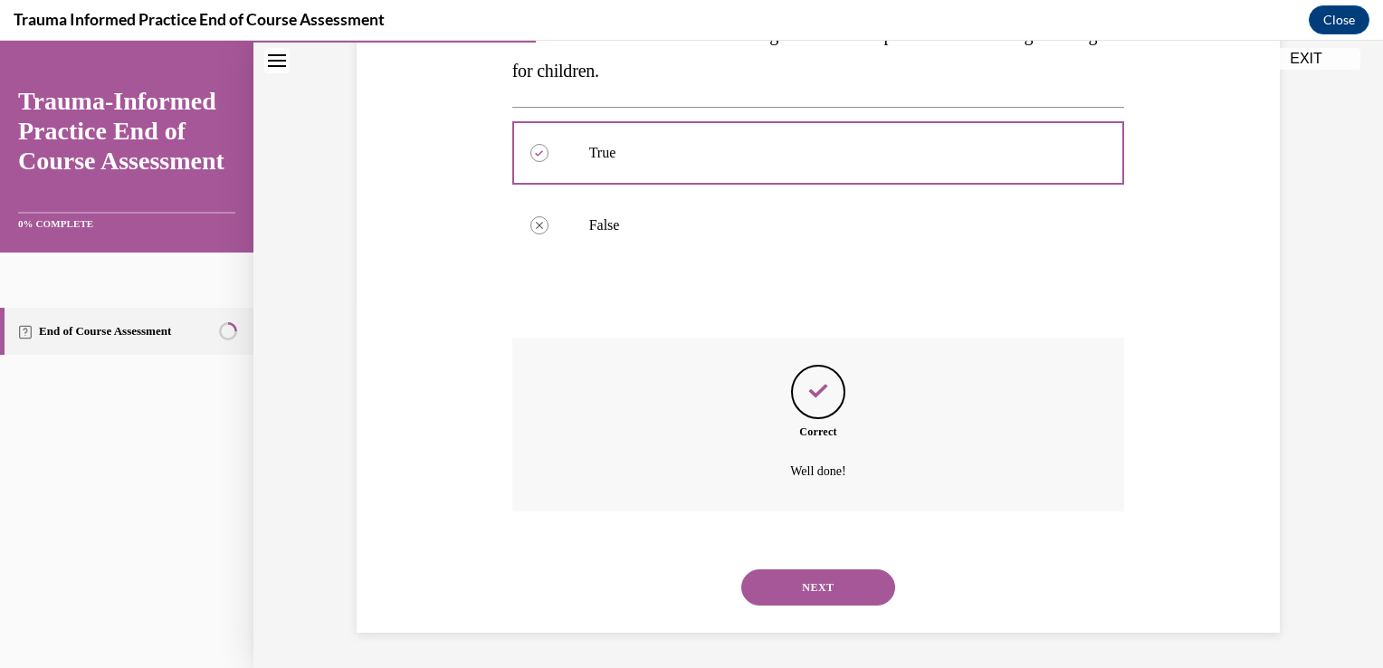
click at [817, 594] on button "NEXT" at bounding box center [818, 587] width 154 height 36
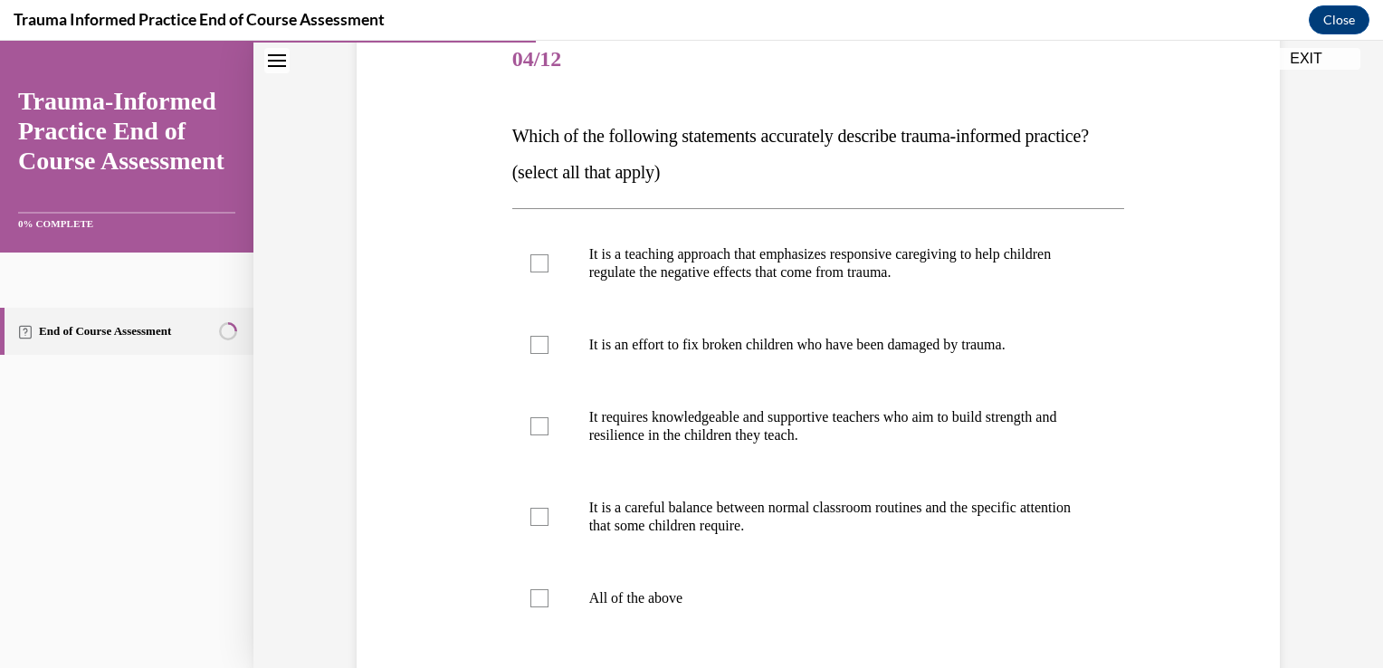
scroll to position [227, 0]
click at [709, 607] on p "All of the above" at bounding box center [834, 598] width 490 height 18
click at [548, 607] on input "All of the above" at bounding box center [539, 598] width 18 height 18
checkbox input "true"
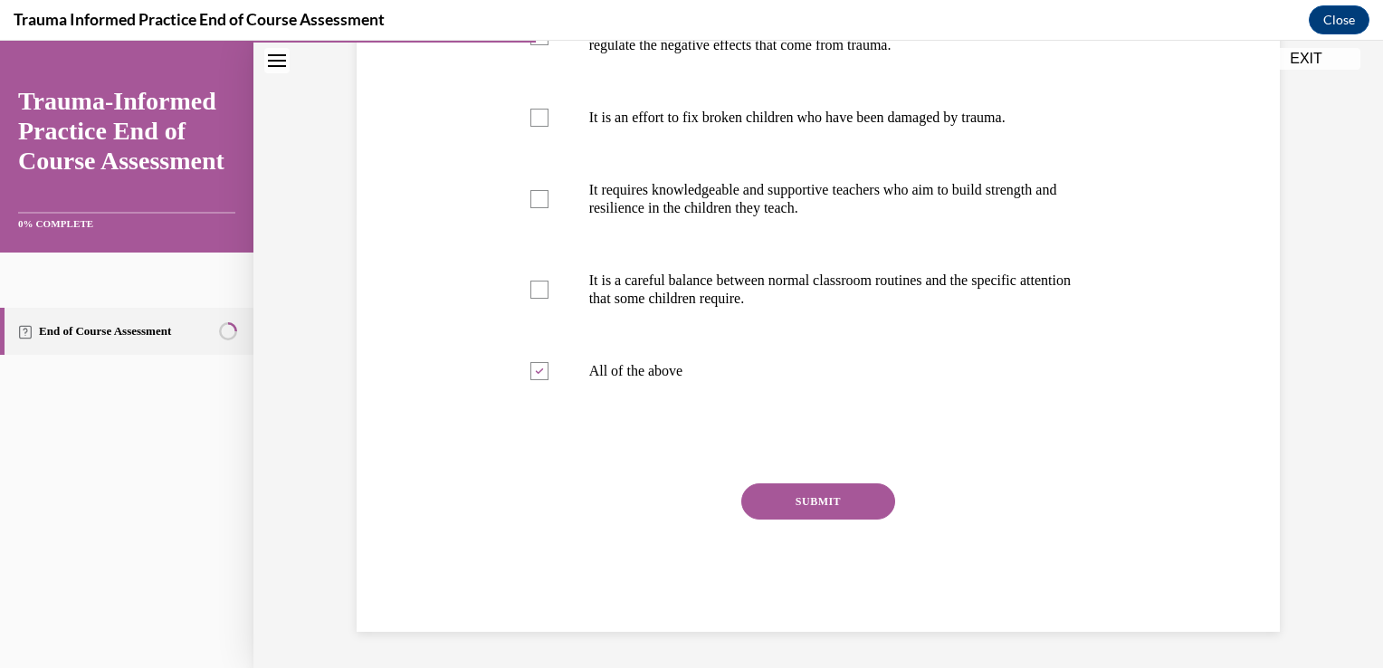
scroll to position [490, 0]
click at [834, 490] on button "SUBMIT" at bounding box center [818, 501] width 154 height 36
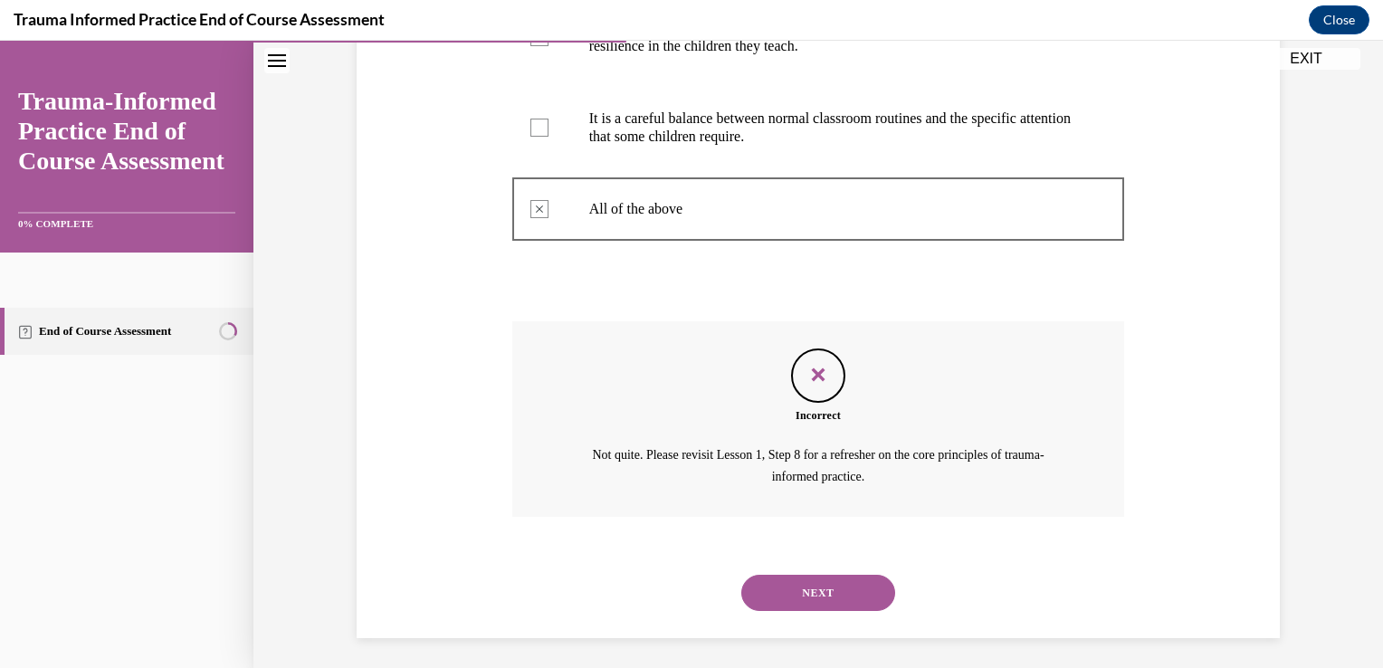
scroll to position [658, 0]
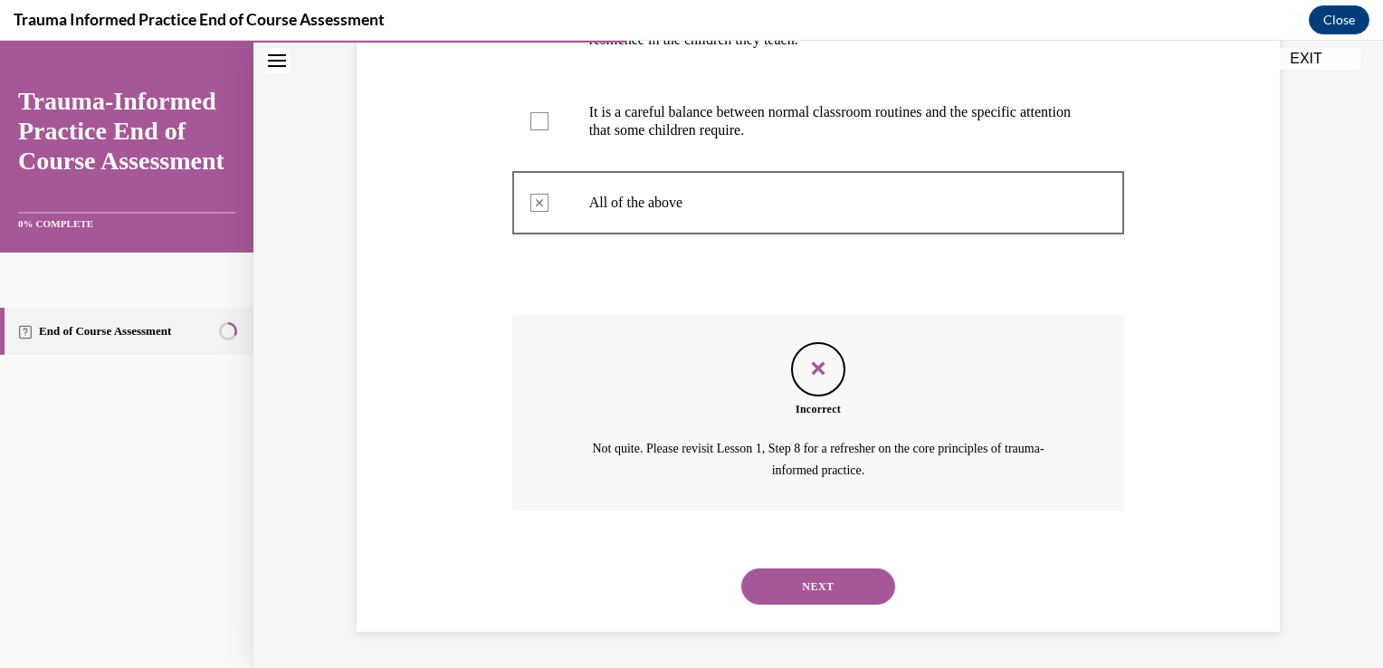
click at [826, 591] on button "NEXT" at bounding box center [818, 586] width 154 height 36
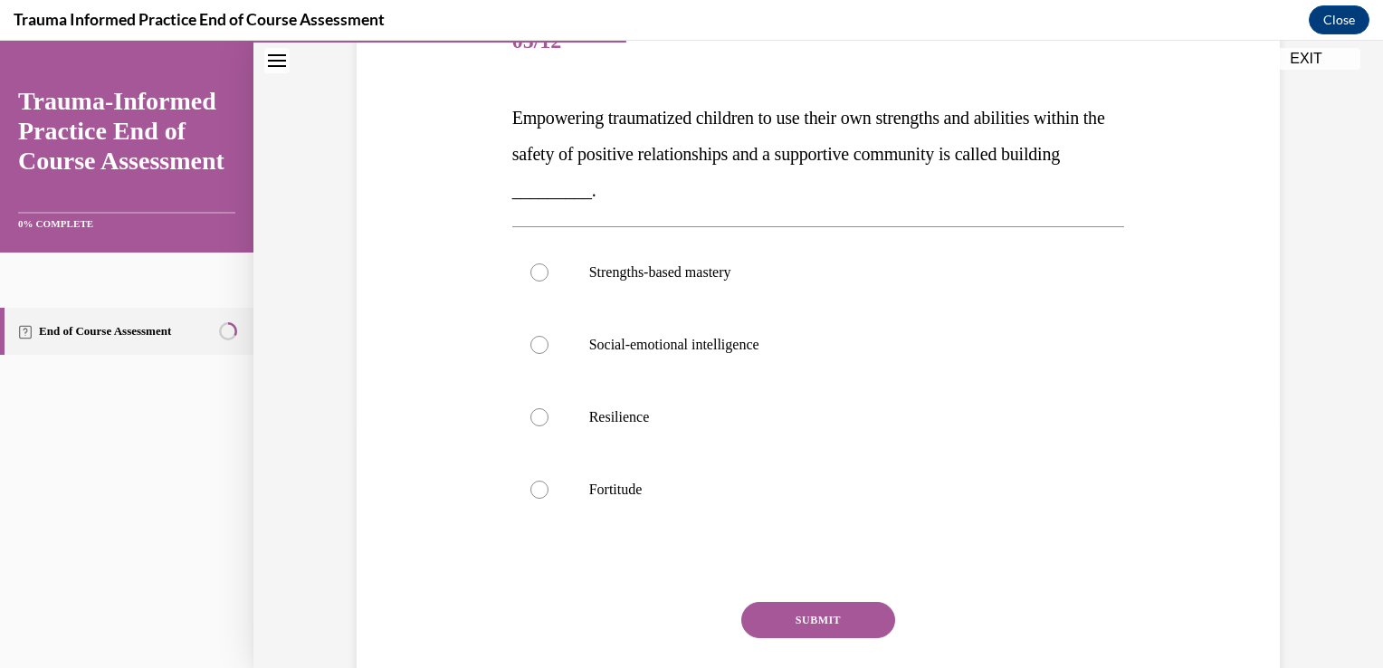
scroll to position [253, 0]
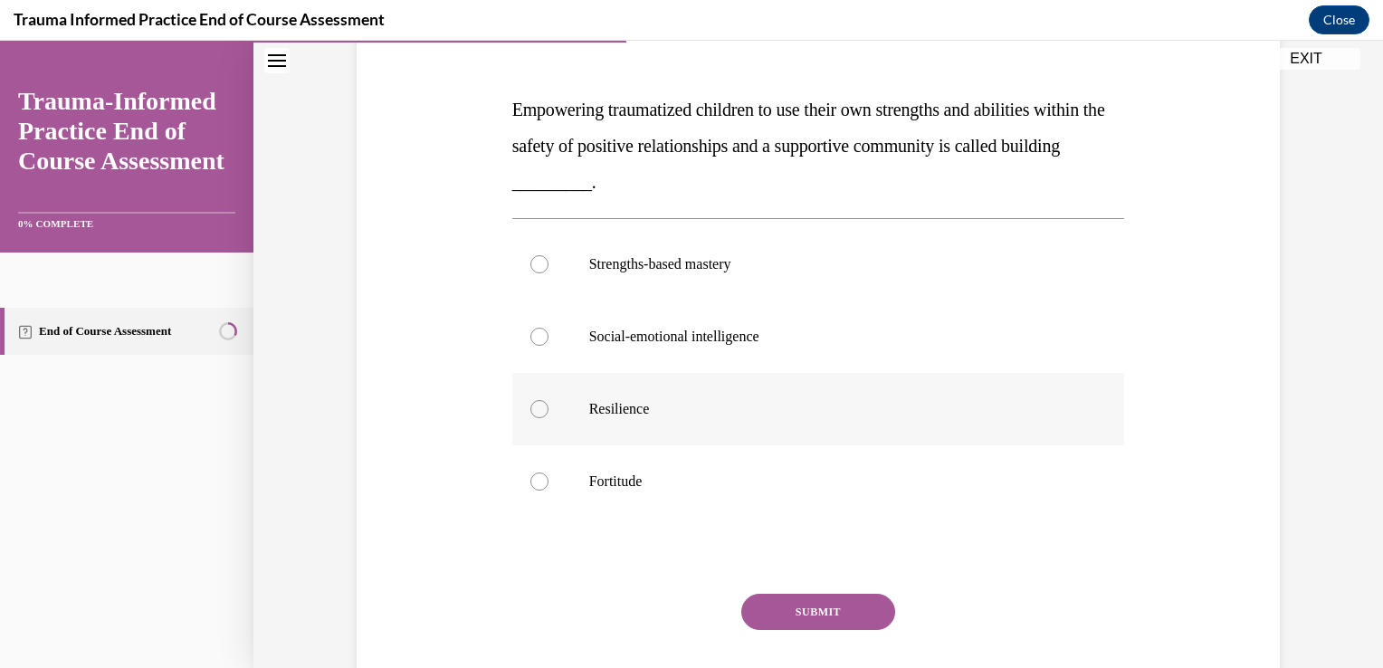
click at [796, 421] on label "Resilience" at bounding box center [818, 409] width 613 height 72
click at [548, 418] on input "Resilience" at bounding box center [539, 409] width 18 height 18
radio input "true"
click at [800, 594] on button "SUBMIT" at bounding box center [818, 612] width 154 height 36
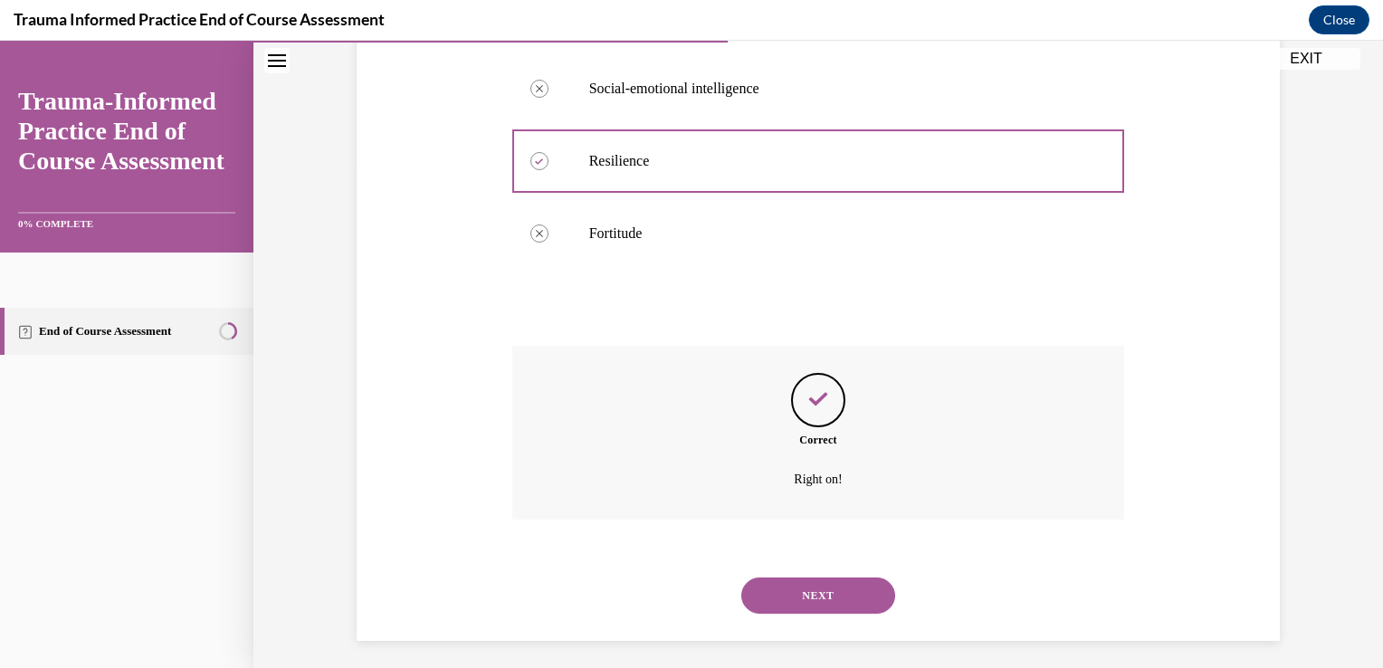
scroll to position [509, 0]
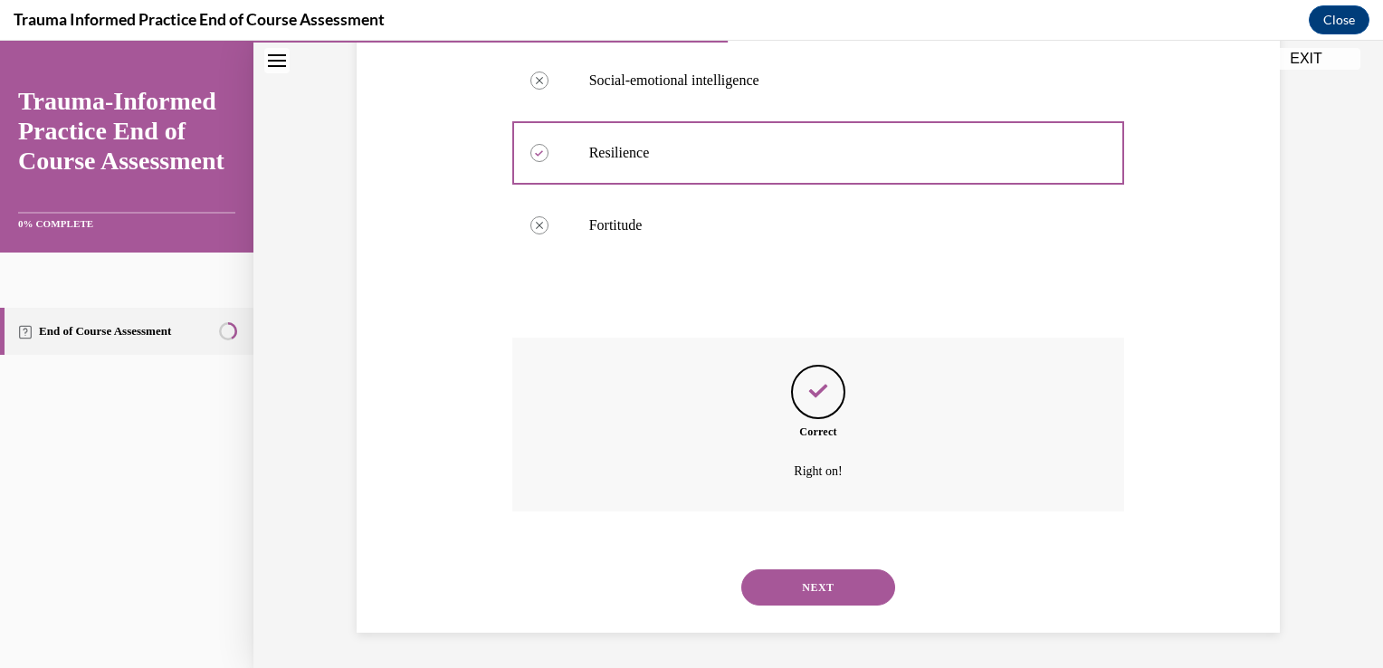
click at [800, 592] on button "NEXT" at bounding box center [818, 587] width 154 height 36
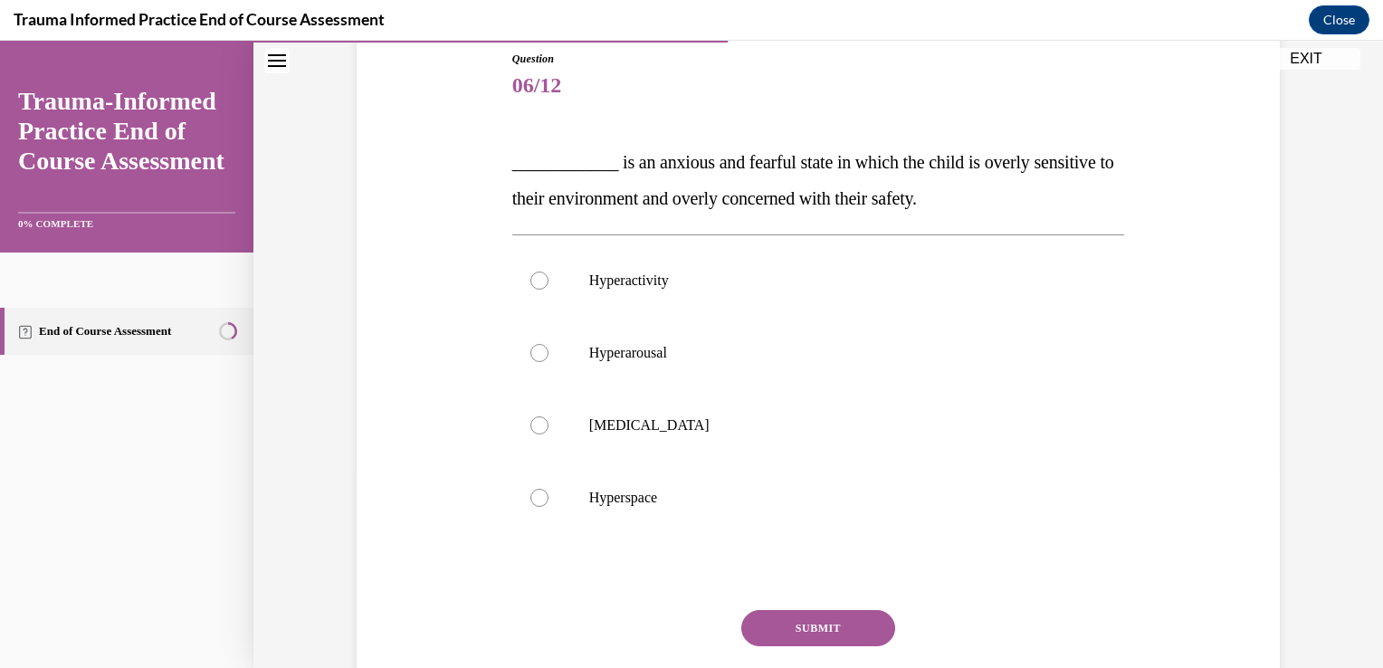
scroll to position [203, 0]
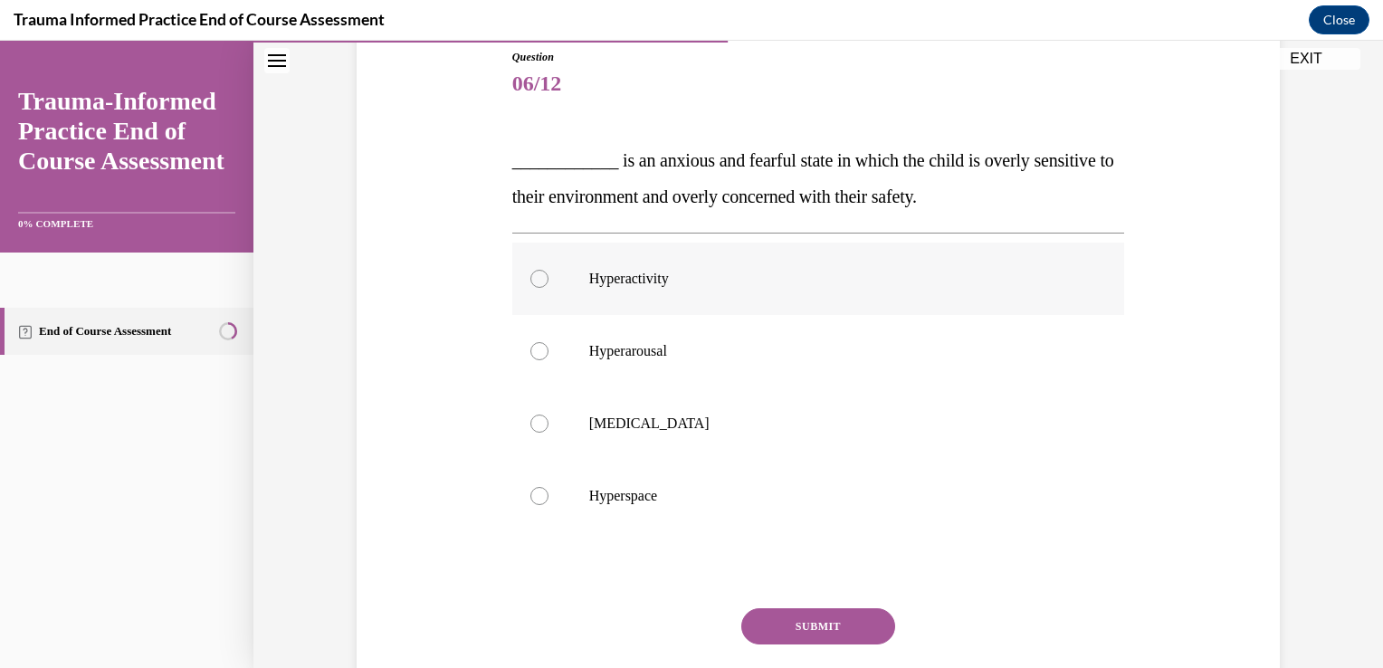
click at [911, 261] on label "Hyperactivity" at bounding box center [818, 279] width 613 height 72
click at [548, 270] on input "Hyperactivity" at bounding box center [539, 279] width 18 height 18
radio input "true"
click at [833, 628] on button "SUBMIT" at bounding box center [818, 626] width 154 height 36
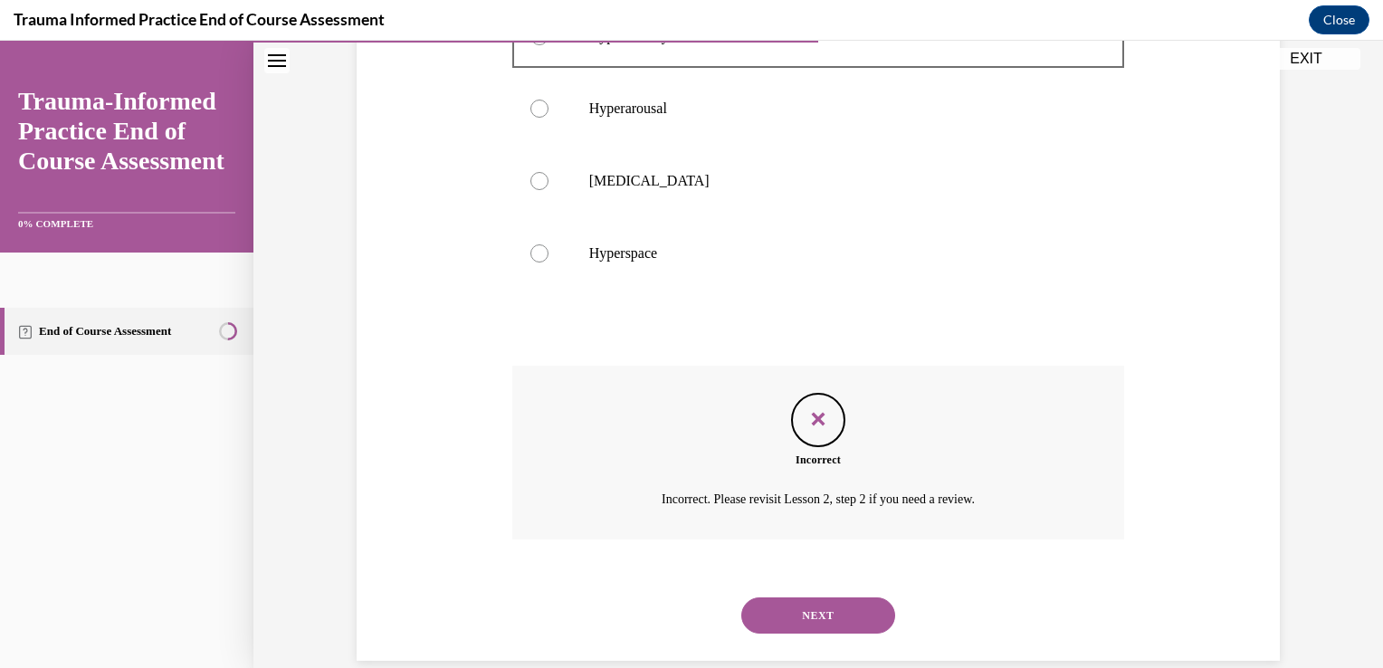
scroll to position [473, 0]
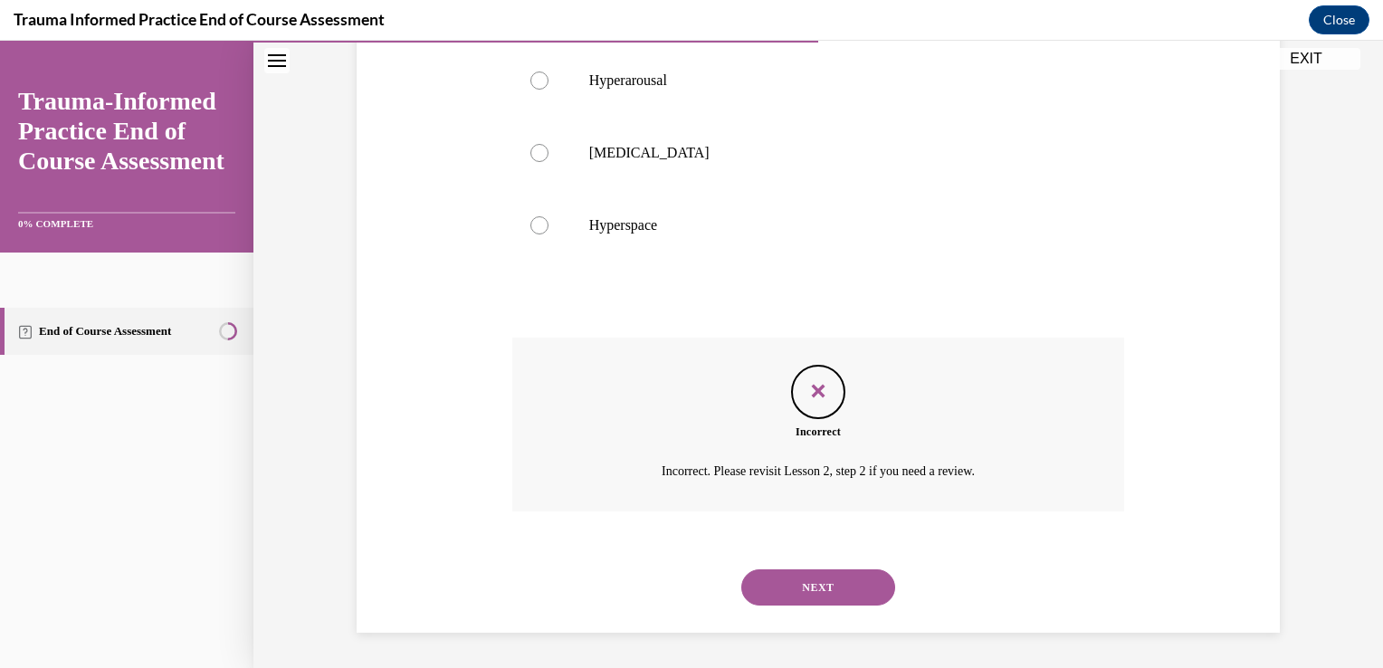
click at [827, 585] on button "NEXT" at bounding box center [818, 587] width 154 height 36
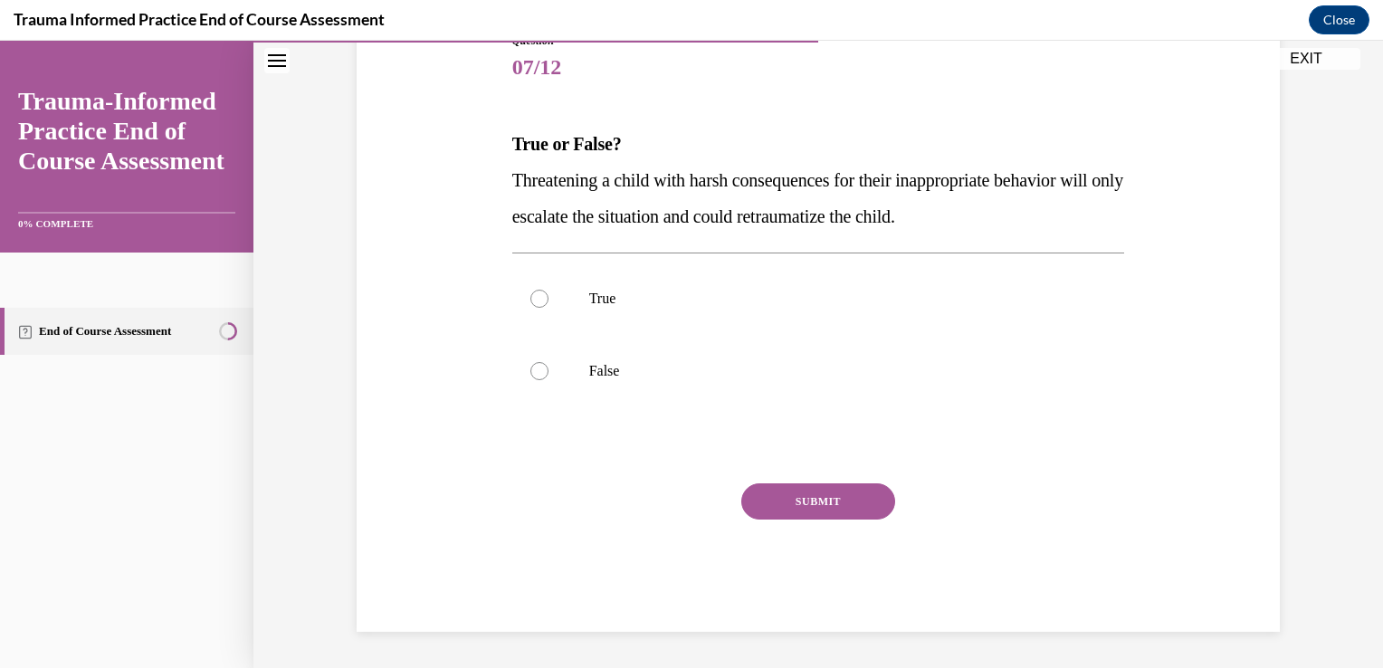
scroll to position [201, 0]
